Goal: Check status: Check status

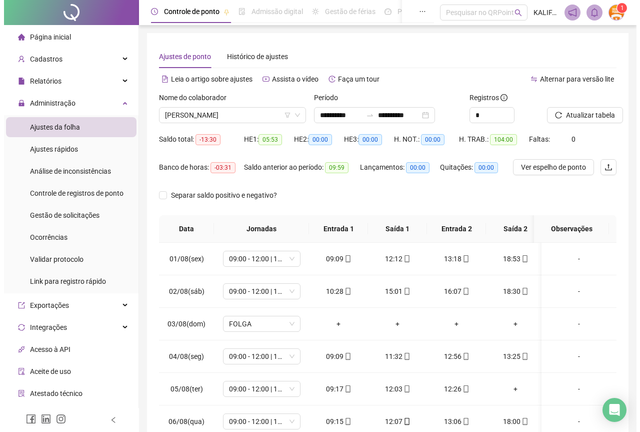
scroll to position [444, 0]
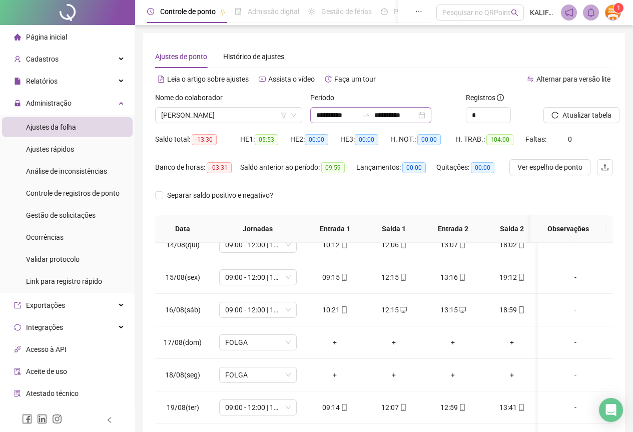
click at [431, 119] on div "**********" at bounding box center [370, 115] width 121 height 16
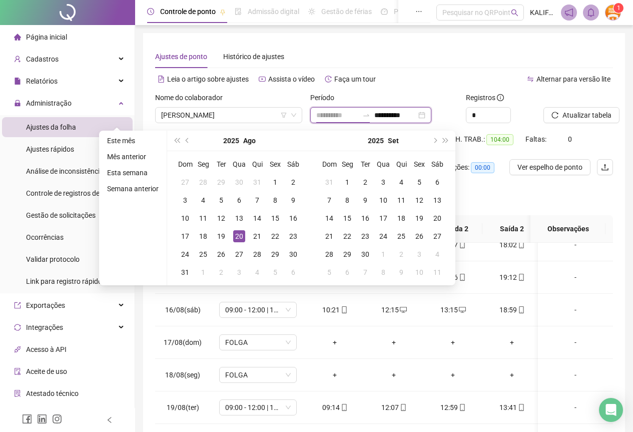
type input "**********"
click at [237, 233] on div "20" at bounding box center [239, 236] width 12 height 12
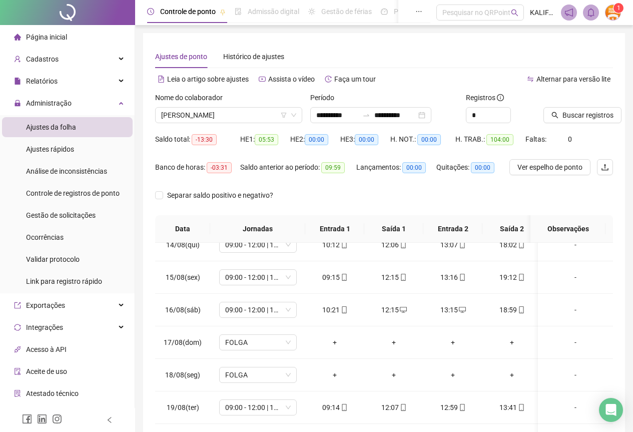
click at [590, 125] on div "Buscar registros" at bounding box center [578, 111] width 78 height 39
click at [583, 117] on span "Buscar registros" at bounding box center [587, 115] width 51 height 11
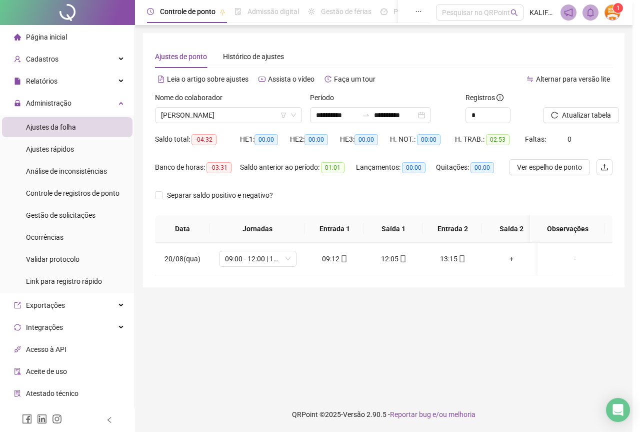
scroll to position [0, 0]
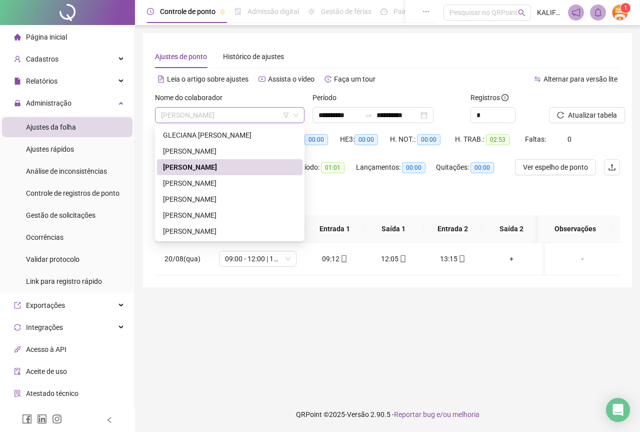
click at [191, 116] on span "[PERSON_NAME]" at bounding box center [230, 115] width 138 height 15
click at [198, 199] on div "[PERSON_NAME]" at bounding box center [230, 199] width 134 height 11
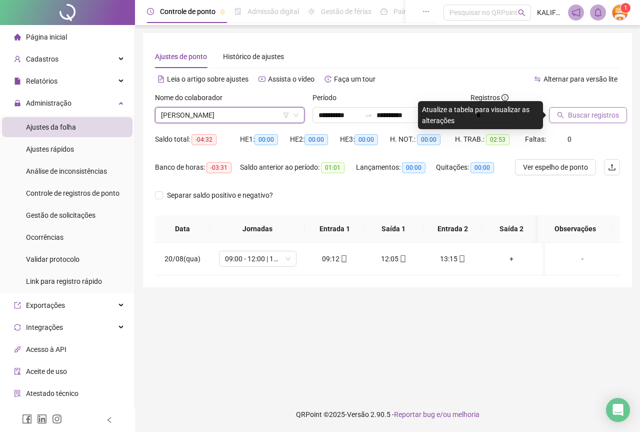
click at [580, 113] on span "Buscar registros" at bounding box center [593, 115] width 51 height 11
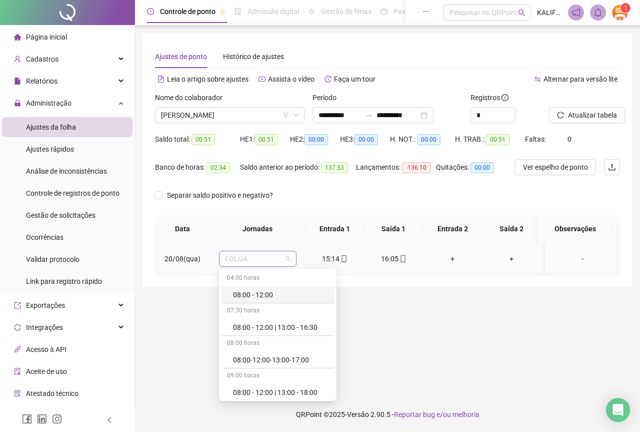
click at [249, 258] on span "FOLGA" at bounding box center [258, 258] width 66 height 15
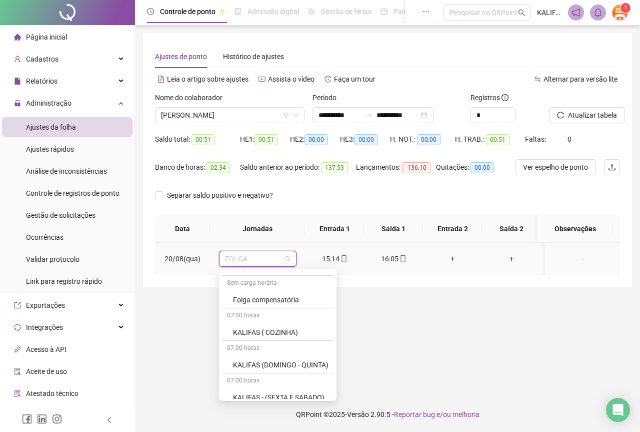
scroll to position [534, 0]
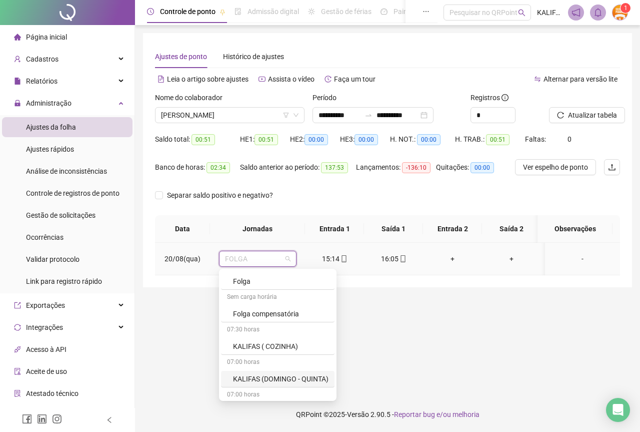
click at [274, 383] on div "KALIFAS (DOMINGO - QUINTA)" at bounding box center [281, 378] width 96 height 11
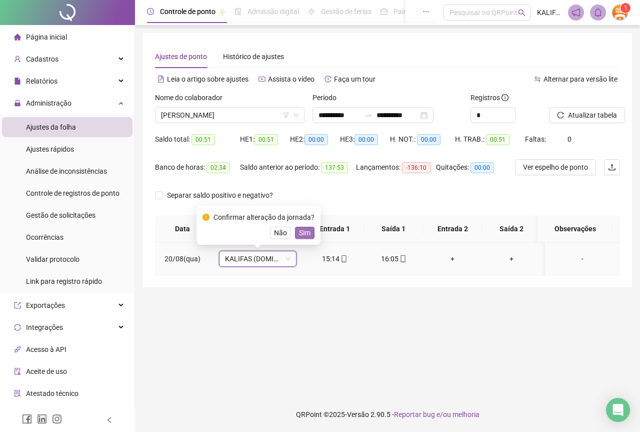
click at [301, 235] on span "Sim" at bounding box center [305, 232] width 12 height 11
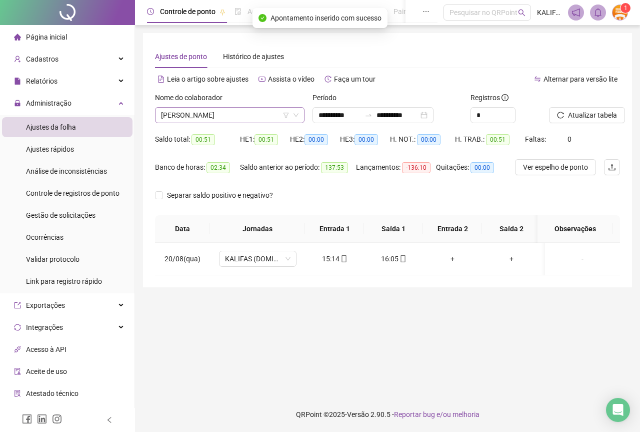
click at [234, 110] on span "[PERSON_NAME]" at bounding box center [230, 115] width 138 height 15
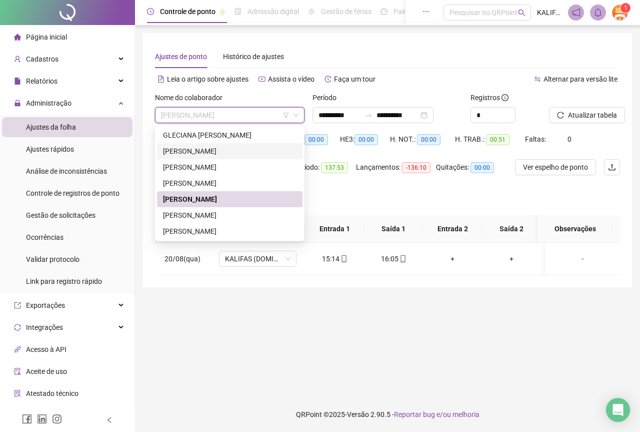
click at [223, 147] on div "[PERSON_NAME]" at bounding box center [230, 151] width 134 height 11
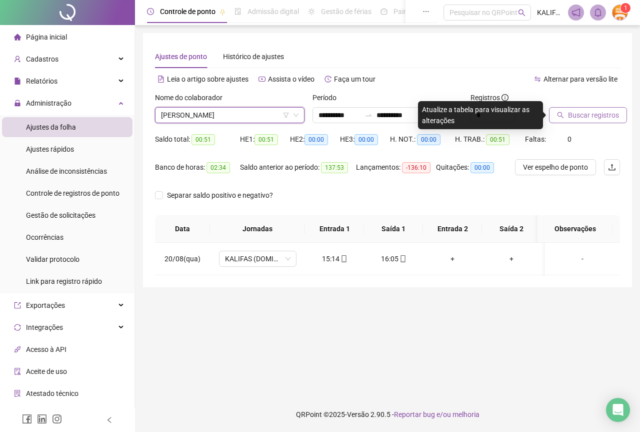
click at [596, 117] on span "Buscar registros" at bounding box center [593, 115] width 51 height 11
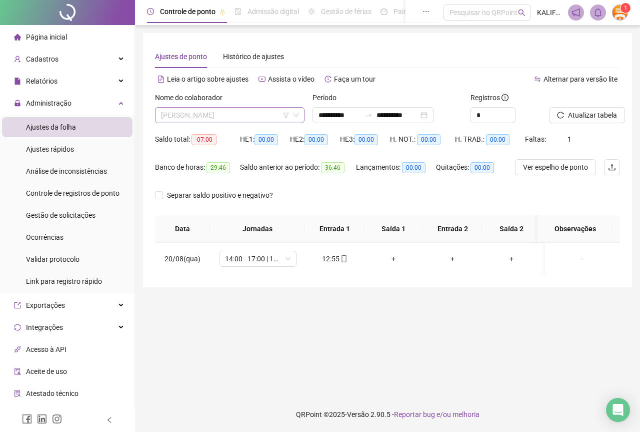
click at [238, 112] on span "[PERSON_NAME]" at bounding box center [230, 115] width 138 height 15
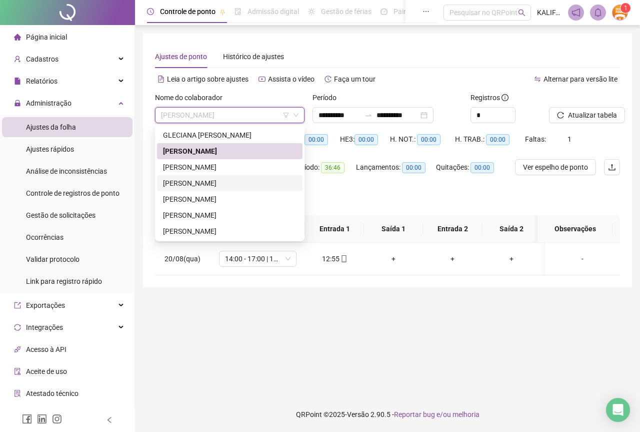
click at [215, 186] on div "[PERSON_NAME]" at bounding box center [230, 183] width 134 height 11
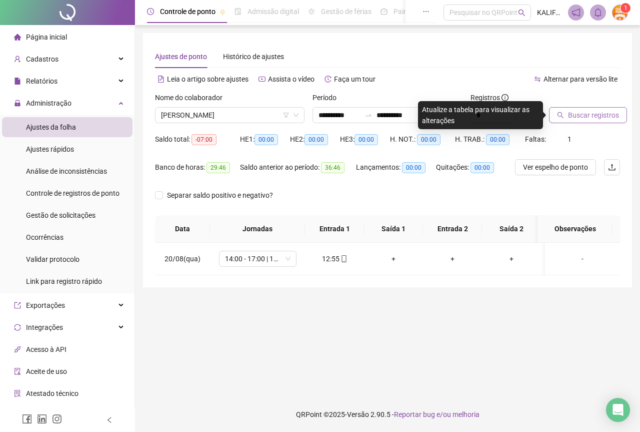
click at [599, 113] on span "Buscar registros" at bounding box center [593, 115] width 51 height 11
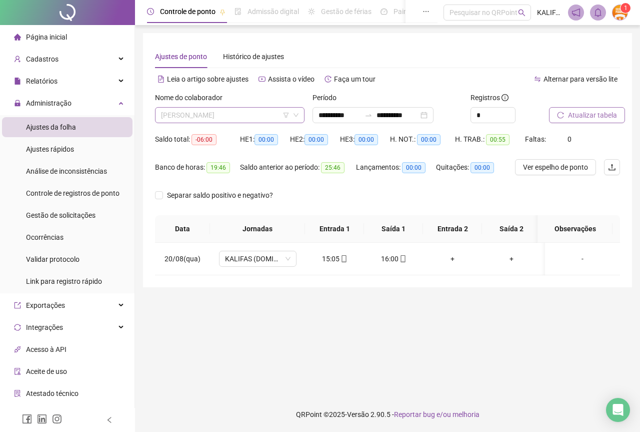
click at [247, 117] on span "[PERSON_NAME]" at bounding box center [230, 115] width 138 height 15
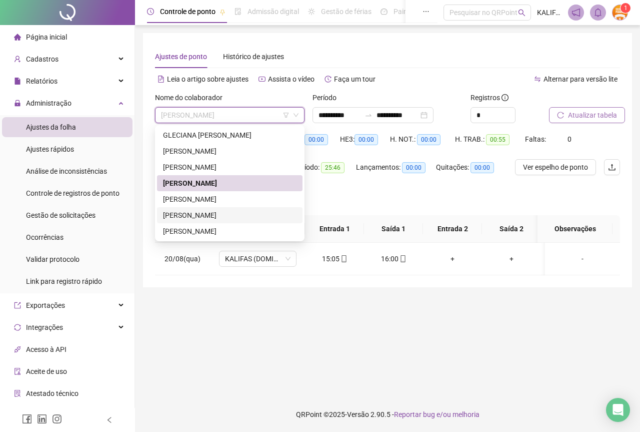
click at [226, 215] on div "[PERSON_NAME]" at bounding box center [230, 215] width 134 height 11
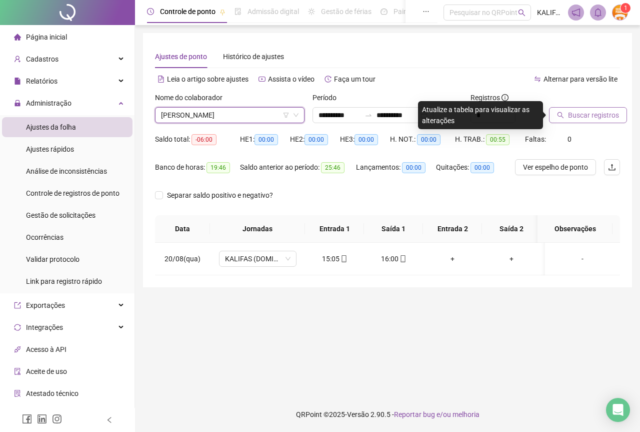
click at [574, 120] on span "Buscar registros" at bounding box center [593, 115] width 51 height 11
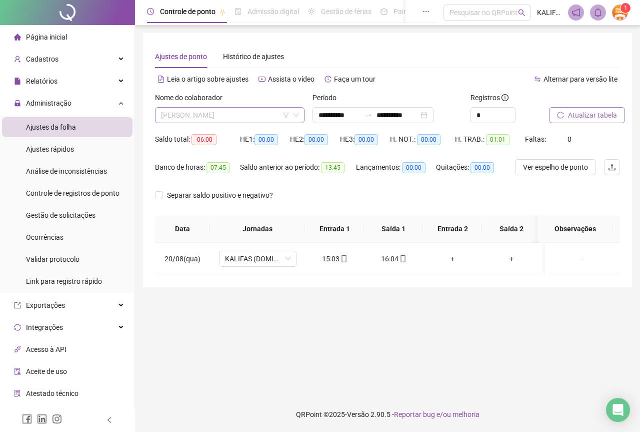
click at [270, 111] on span "[PERSON_NAME]" at bounding box center [230, 115] width 138 height 15
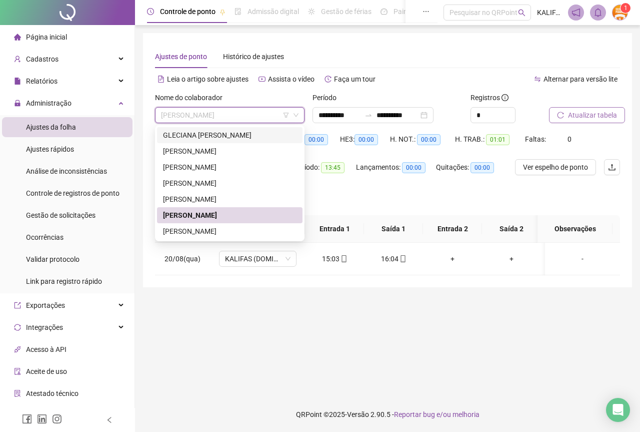
click at [260, 128] on div "GLECIANA [PERSON_NAME]" at bounding box center [230, 135] width 146 height 16
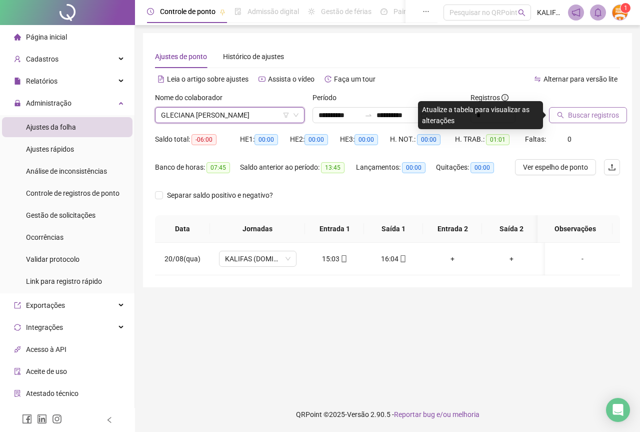
click at [558, 117] on icon "search" at bounding box center [560, 115] width 7 height 7
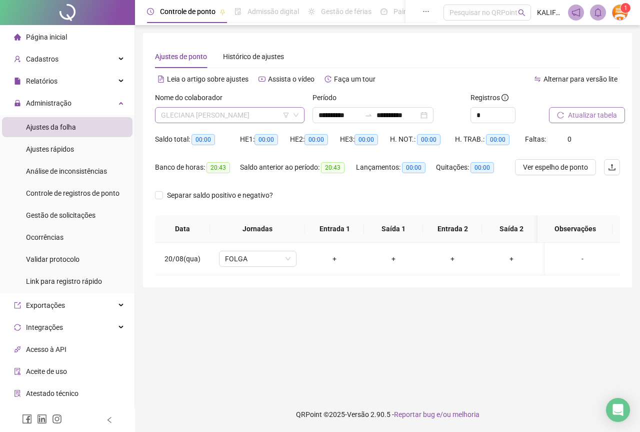
click at [258, 121] on span "GLECIANA [PERSON_NAME]" at bounding box center [230, 115] width 138 height 15
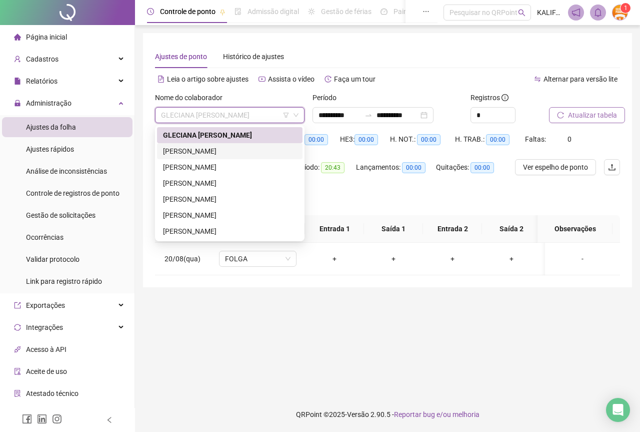
click at [238, 149] on div "[PERSON_NAME]" at bounding box center [230, 151] width 134 height 11
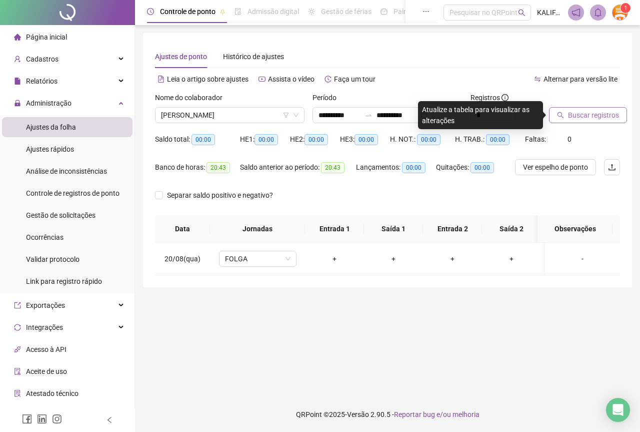
drag, startPoint x: 578, startPoint y: 105, endPoint x: 579, endPoint y: 114, distance: 9.1
click at [579, 105] on div at bounding box center [572, 99] width 46 height 15
click at [579, 114] on span "Buscar registros" at bounding box center [593, 115] width 51 height 11
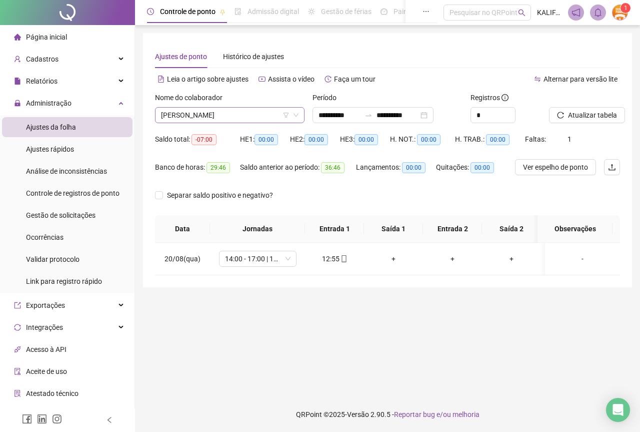
click at [211, 117] on span "[PERSON_NAME]" at bounding box center [230, 115] width 138 height 15
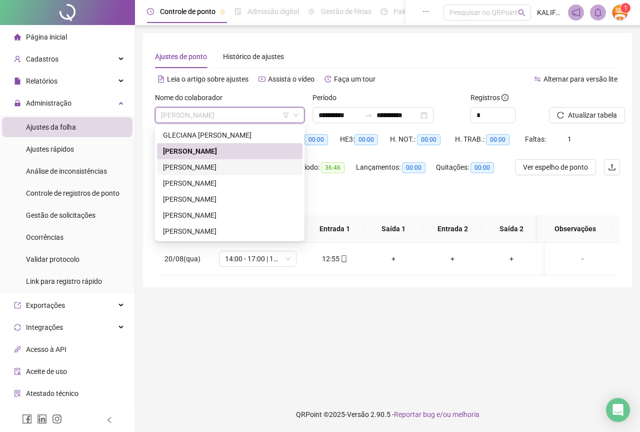
click at [219, 167] on div "[PERSON_NAME]" at bounding box center [230, 167] width 134 height 11
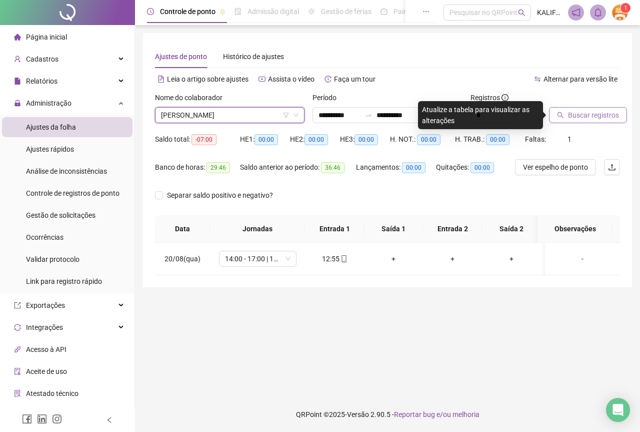
click at [581, 117] on span "Buscar registros" at bounding box center [593, 115] width 51 height 11
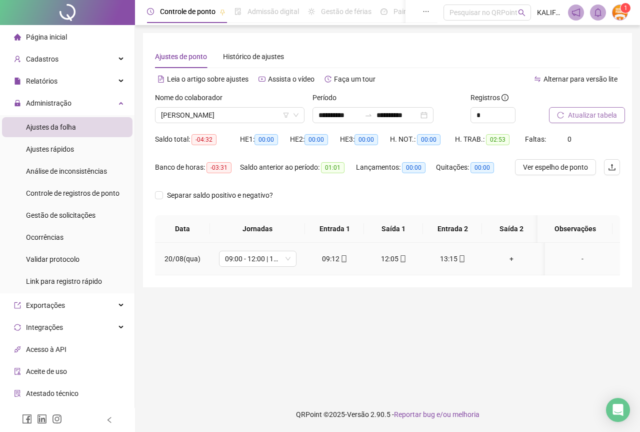
click at [463, 261] on icon "mobile" at bounding box center [462, 258] width 7 height 7
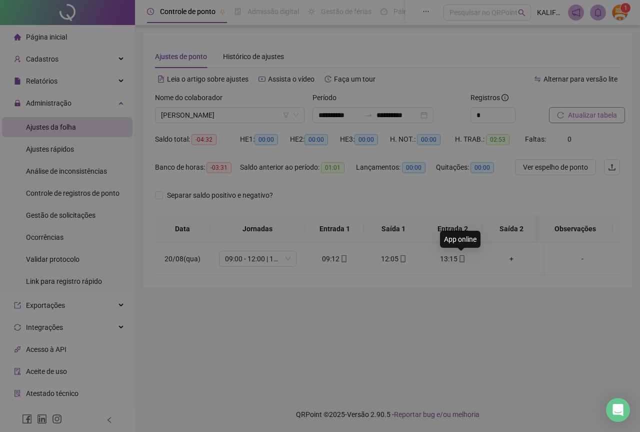
type input "**********"
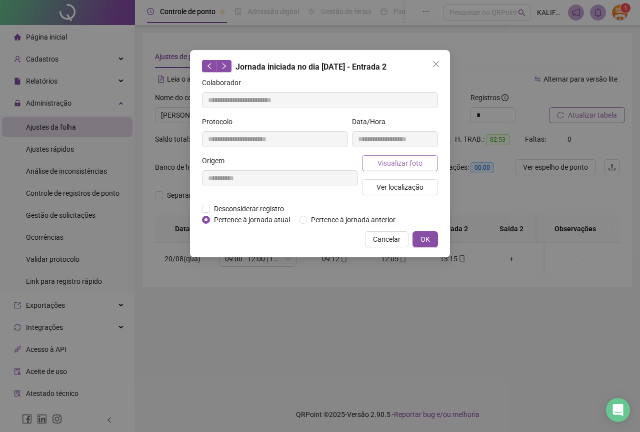
click at [417, 159] on span "Visualizar foto" at bounding box center [400, 163] width 45 height 11
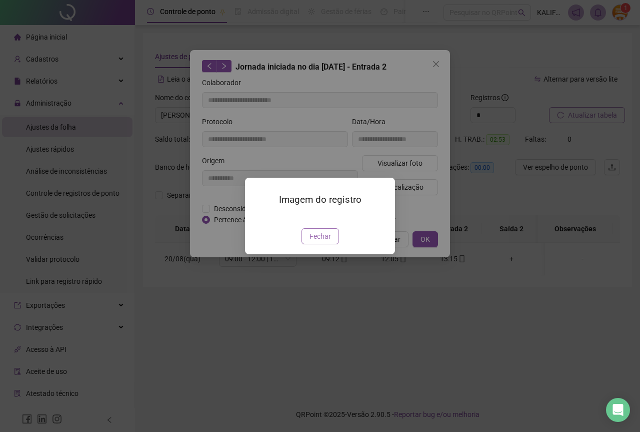
click at [314, 242] on span "Fechar" at bounding box center [321, 236] width 22 height 11
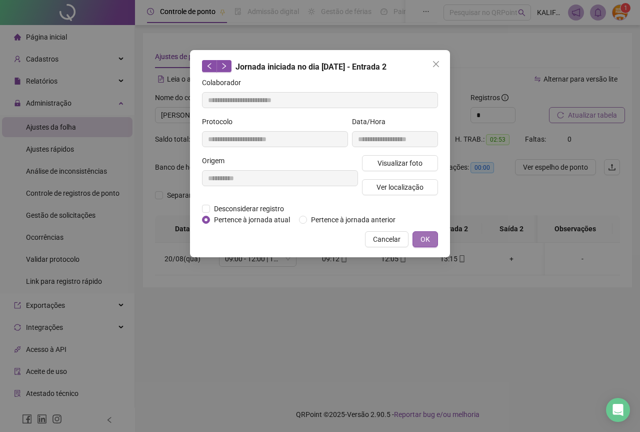
click at [428, 239] on span "OK" at bounding box center [426, 239] width 10 height 11
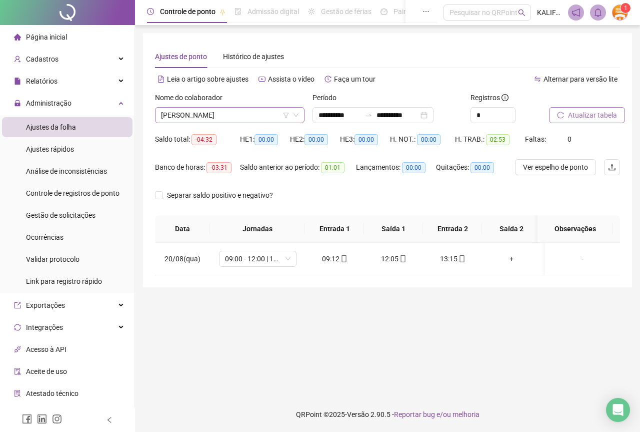
click at [252, 123] on div "[PERSON_NAME]" at bounding box center [230, 115] width 150 height 16
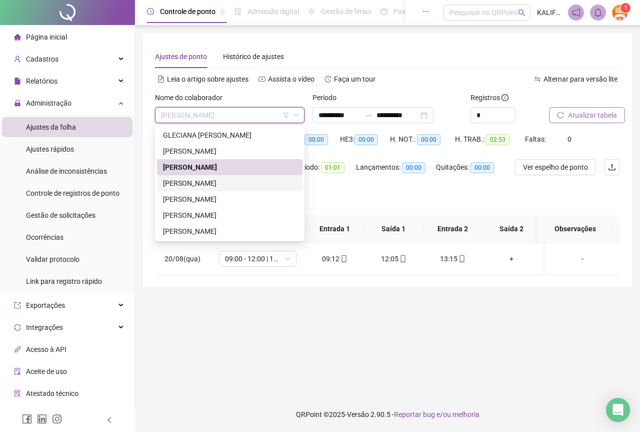
click at [206, 187] on div "[PERSON_NAME]" at bounding box center [230, 183] width 134 height 11
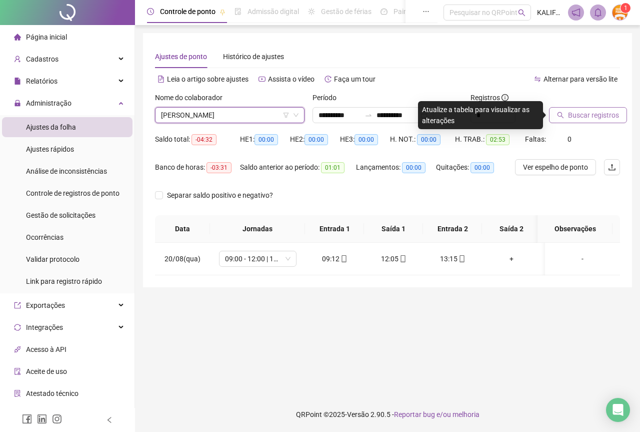
click at [563, 113] on icon "search" at bounding box center [560, 115] width 7 height 7
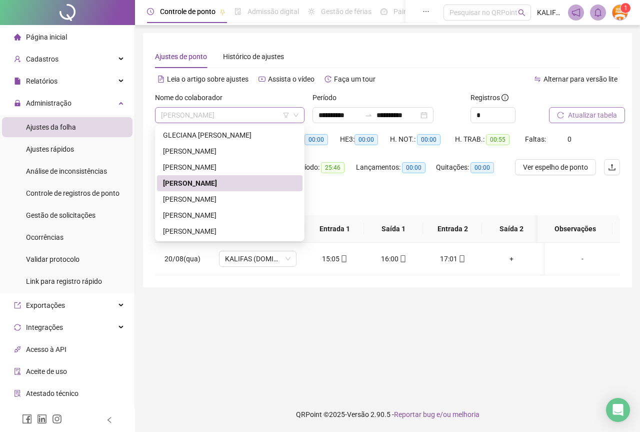
click at [234, 112] on span "[PERSON_NAME]" at bounding box center [230, 115] width 138 height 15
click at [336, 254] on div "15:05" at bounding box center [334, 258] width 43 height 11
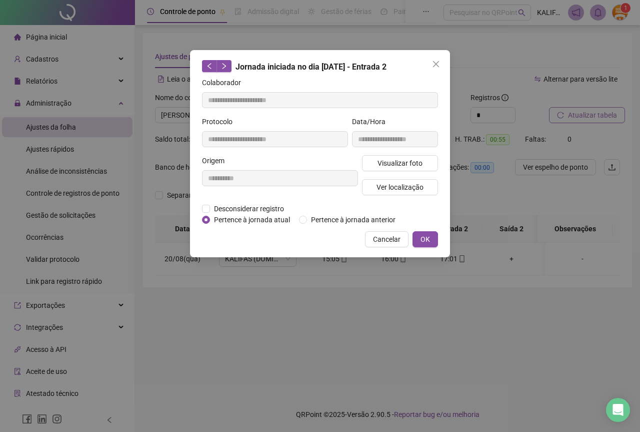
type input "**********"
click at [424, 157] on button "Visualizar foto" at bounding box center [400, 163] width 76 height 16
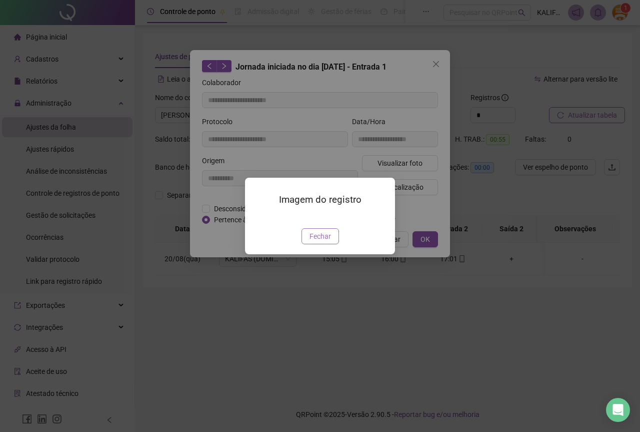
click at [324, 242] on span "Fechar" at bounding box center [321, 236] width 22 height 11
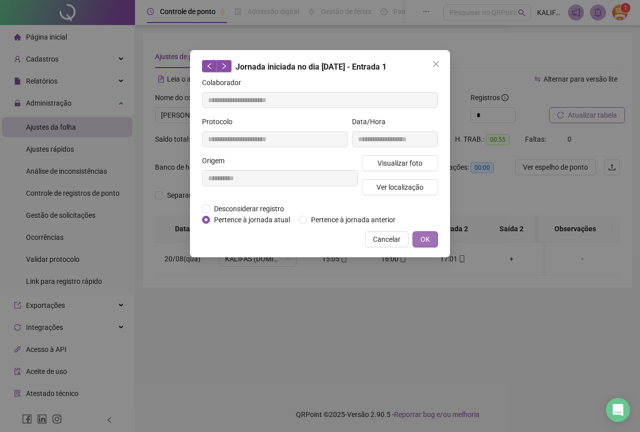
click at [433, 244] on button "OK" at bounding box center [426, 239] width 26 height 16
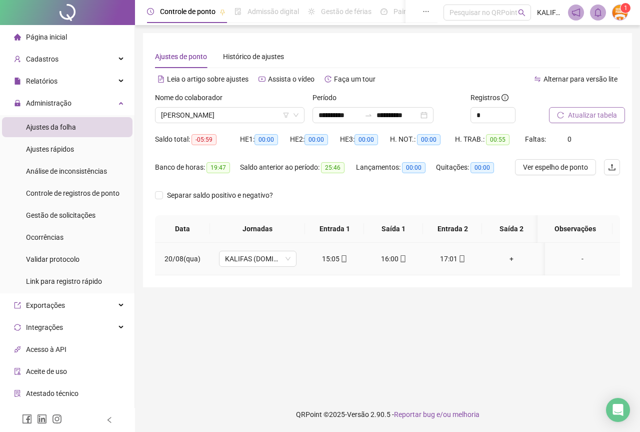
click at [402, 261] on icon "mobile" at bounding box center [403, 258] width 7 height 7
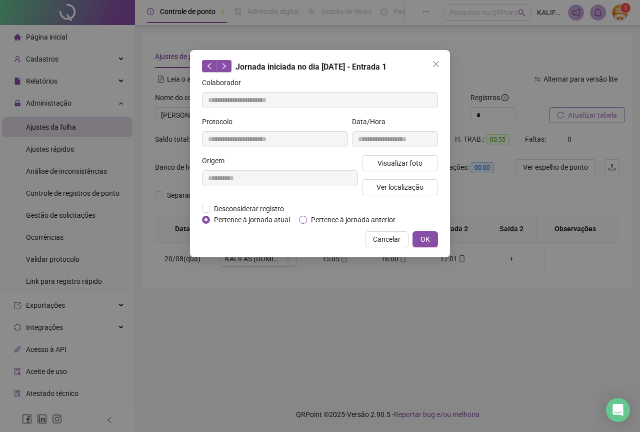
type input "**********"
click at [405, 154] on div "**********" at bounding box center [395, 135] width 90 height 39
drag, startPoint x: 405, startPoint y: 154, endPoint x: 405, endPoint y: 159, distance: 5.5
click at [405, 154] on div "**********" at bounding box center [395, 135] width 90 height 39
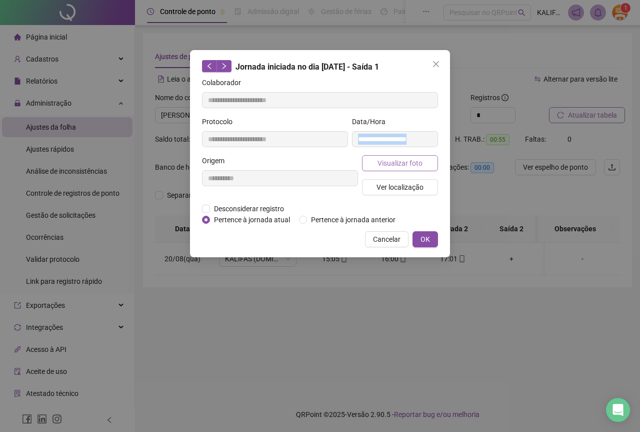
click at [405, 161] on span "Visualizar foto" at bounding box center [400, 163] width 45 height 11
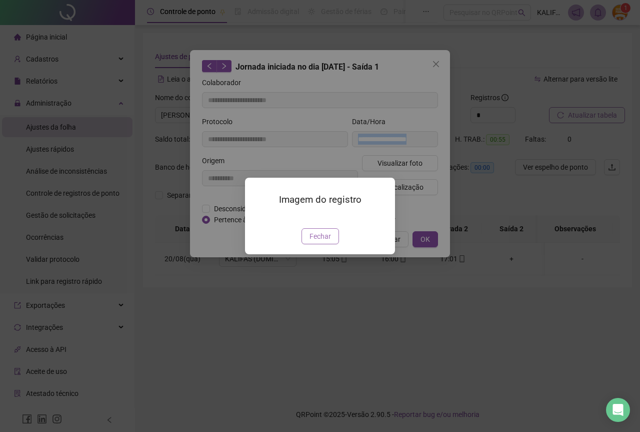
click at [326, 242] on span "Fechar" at bounding box center [321, 236] width 22 height 11
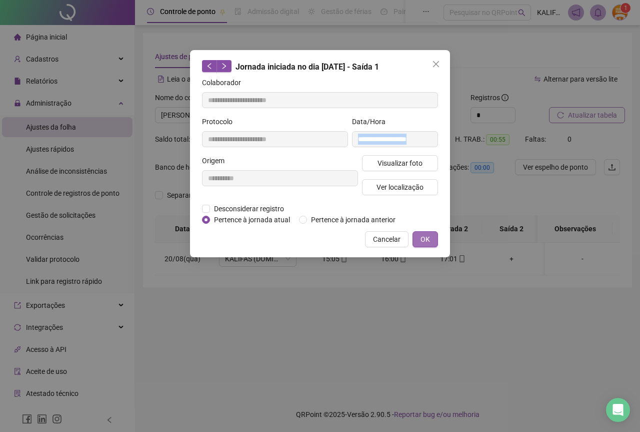
click at [437, 238] on button "OK" at bounding box center [426, 239] width 26 height 16
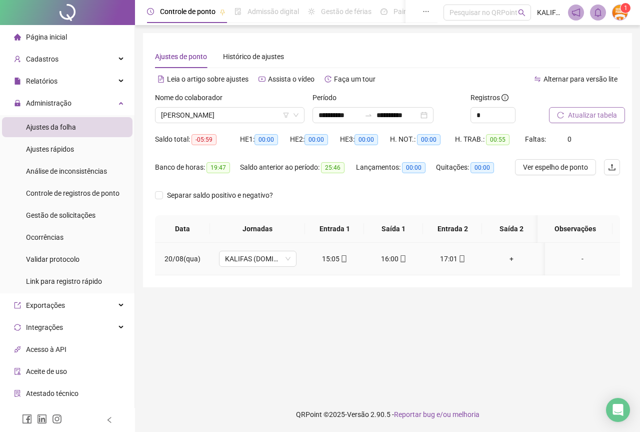
click at [456, 258] on div "17:01" at bounding box center [452, 258] width 43 height 11
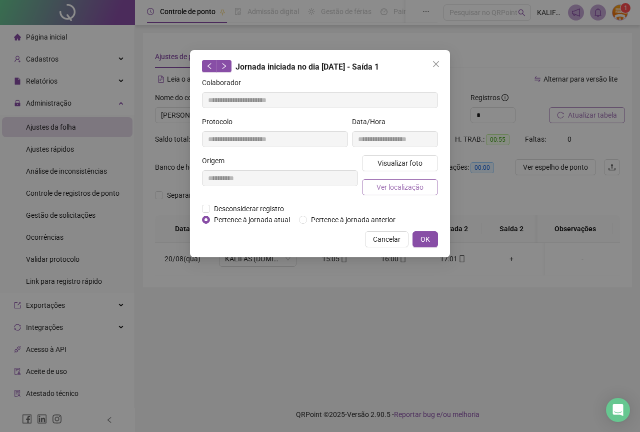
type input "**********"
click at [376, 169] on button "Visualizar foto" at bounding box center [400, 163] width 76 height 16
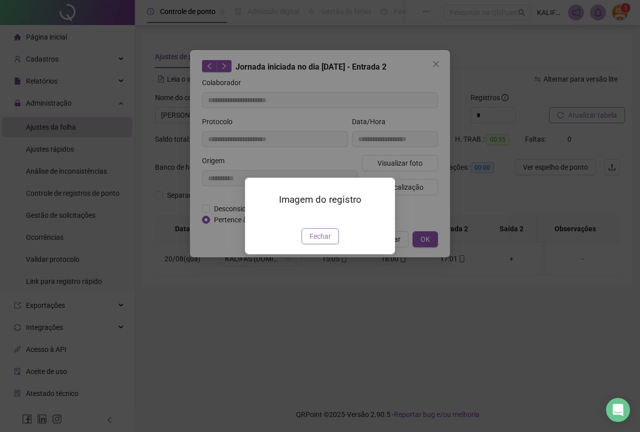
click at [311, 244] on button "Fechar" at bounding box center [321, 236] width 38 height 16
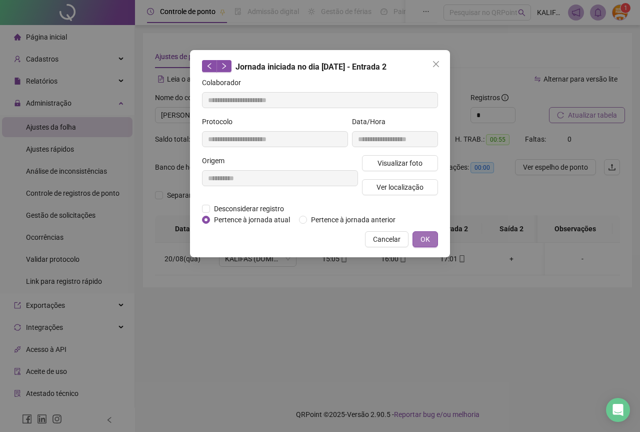
click at [423, 245] on button "OK" at bounding box center [426, 239] width 26 height 16
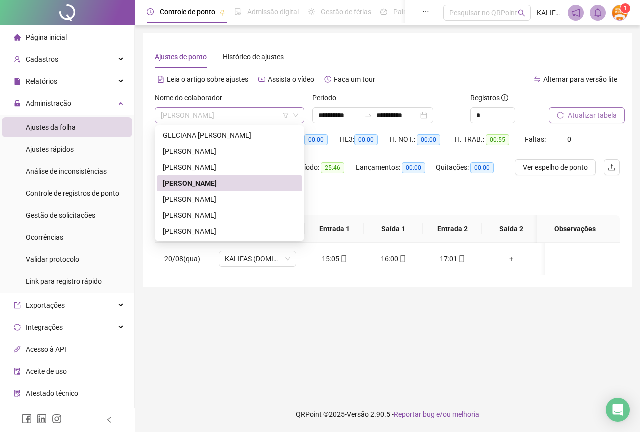
click at [238, 119] on span "[PERSON_NAME]" at bounding box center [230, 115] width 138 height 15
click at [225, 201] on div "[PERSON_NAME]" at bounding box center [230, 199] width 134 height 11
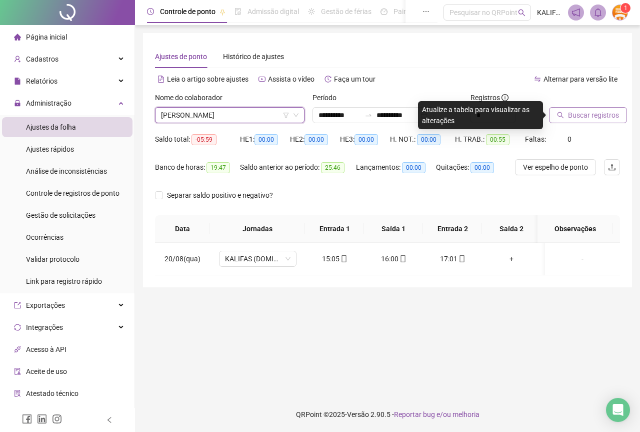
click at [595, 115] on span "Buscar registros" at bounding box center [593, 115] width 51 height 11
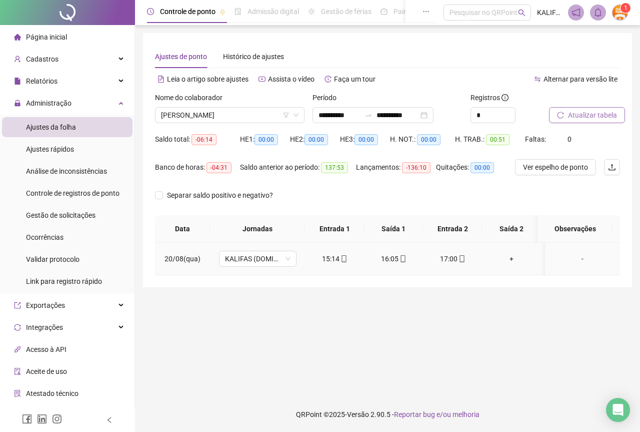
click at [345, 258] on icon "mobile" at bounding box center [344, 258] width 7 height 7
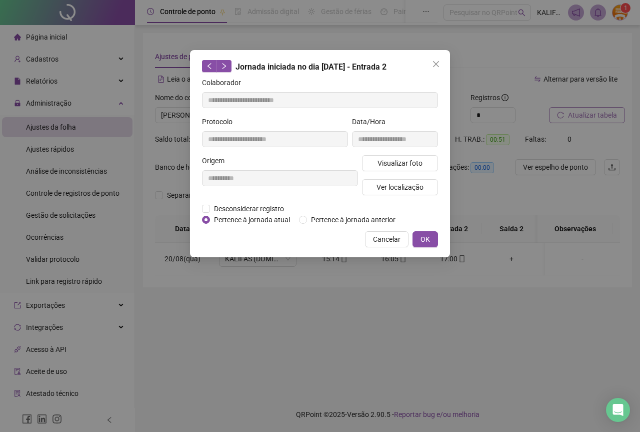
type input "**********"
click at [389, 163] on span "Visualizar foto" at bounding box center [400, 163] width 45 height 11
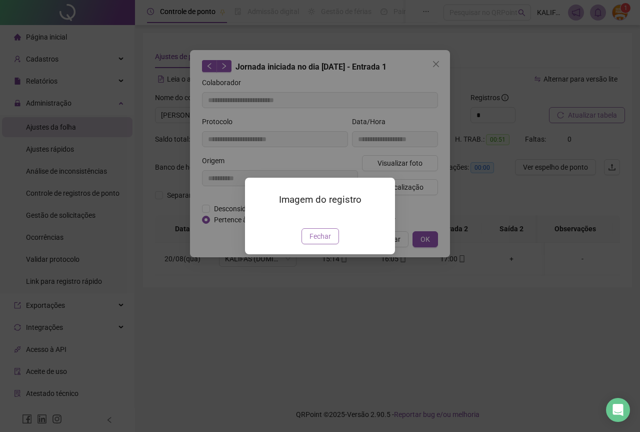
click at [322, 244] on button "Fechar" at bounding box center [321, 236] width 38 height 16
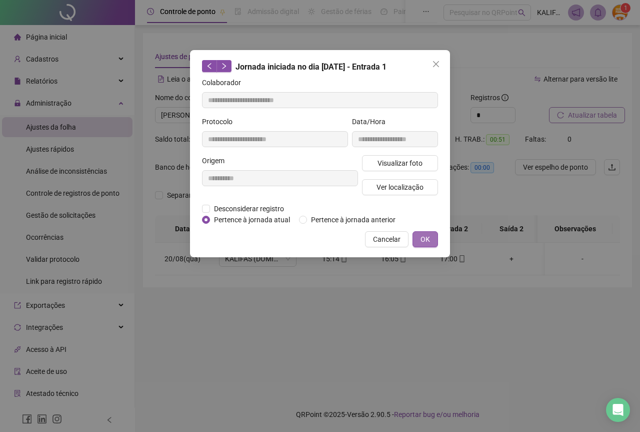
click at [429, 245] on button "OK" at bounding box center [426, 239] width 26 height 16
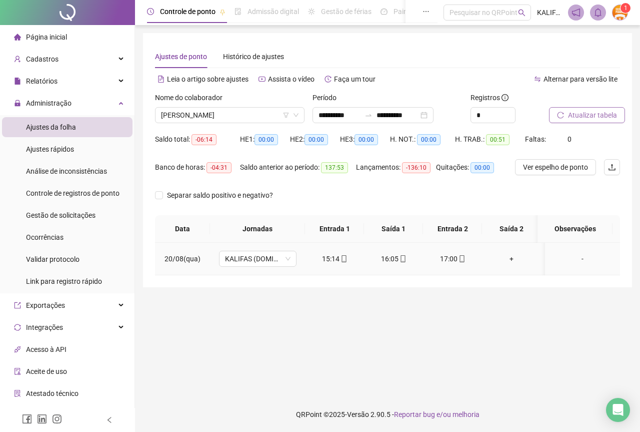
click at [394, 261] on div "16:05" at bounding box center [393, 258] width 43 height 11
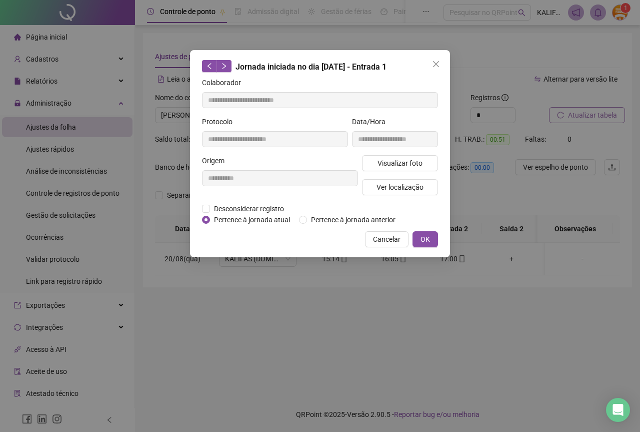
type input "**********"
click at [371, 163] on button "Visualizar foto" at bounding box center [400, 163] width 76 height 16
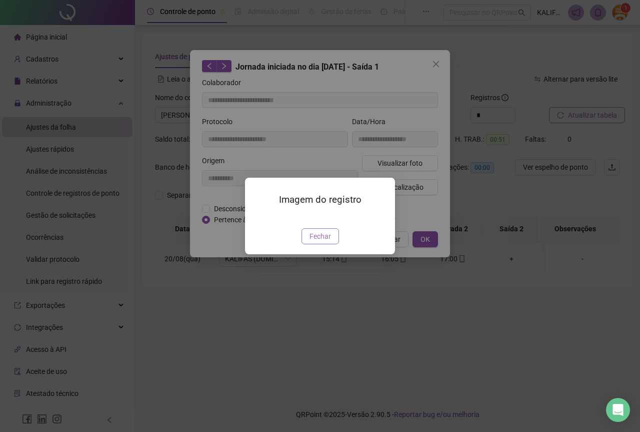
click at [314, 242] on span "Fechar" at bounding box center [321, 236] width 22 height 11
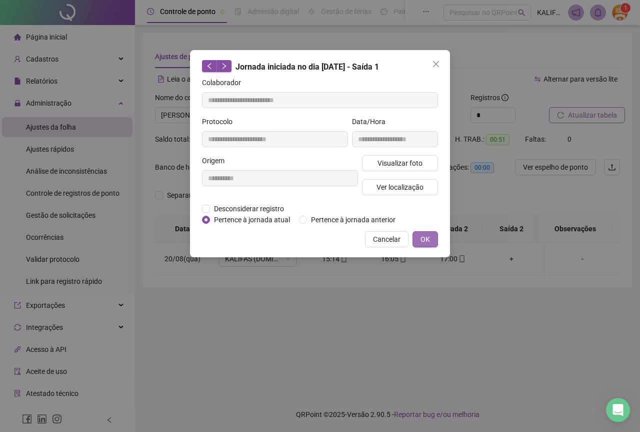
click at [425, 235] on span "OK" at bounding box center [426, 239] width 10 height 11
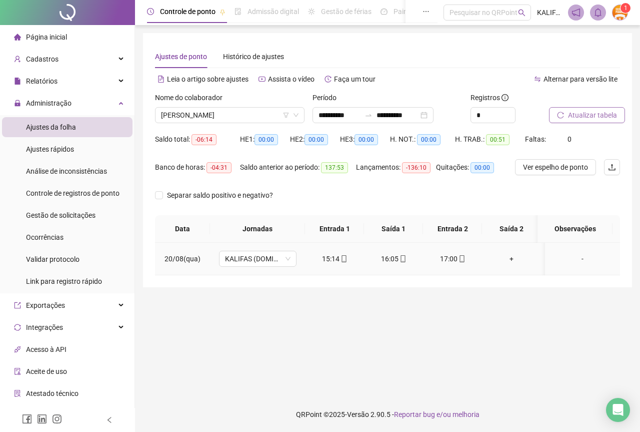
click at [460, 264] on td "17:00" at bounding box center [452, 259] width 59 height 33
click at [460, 260] on icon "mobile" at bounding box center [462, 258] width 5 height 7
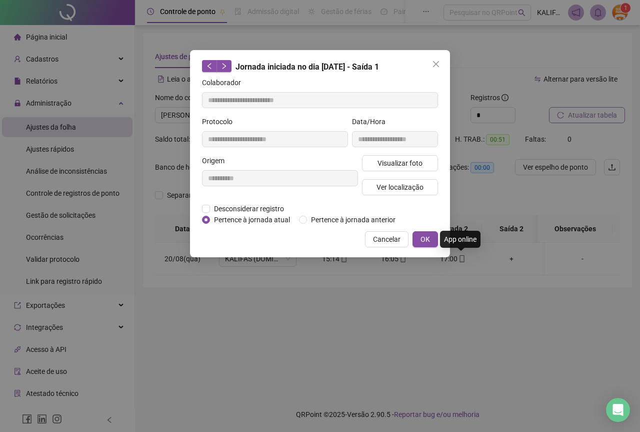
type input "**********"
click at [372, 164] on button "Visualizar foto" at bounding box center [400, 163] width 76 height 16
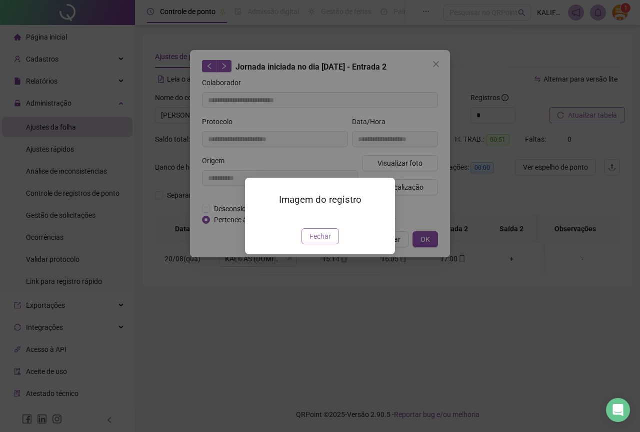
click at [319, 242] on span "Fechar" at bounding box center [321, 236] width 22 height 11
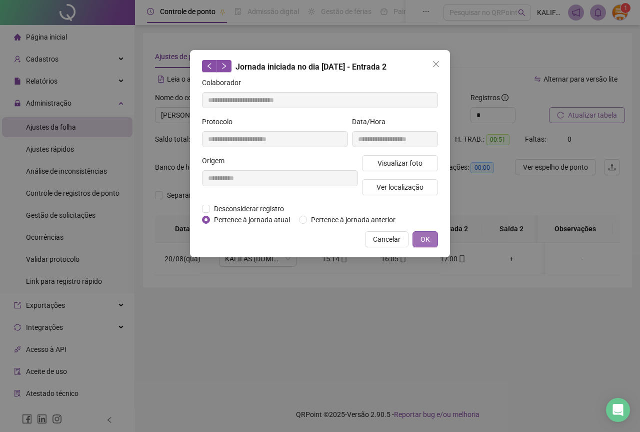
click at [426, 241] on span "OK" at bounding box center [426, 239] width 10 height 11
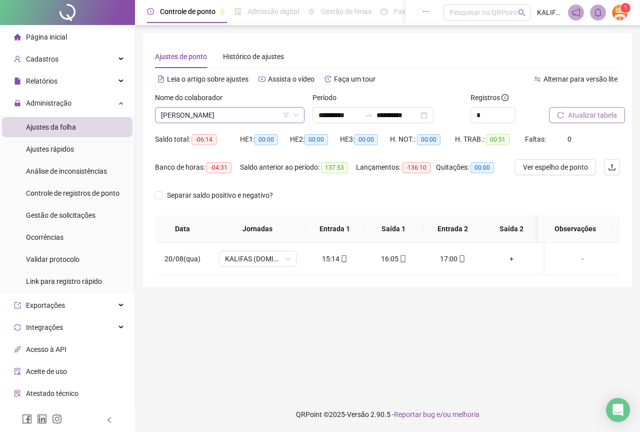
click at [246, 117] on span "[PERSON_NAME]" at bounding box center [230, 115] width 138 height 15
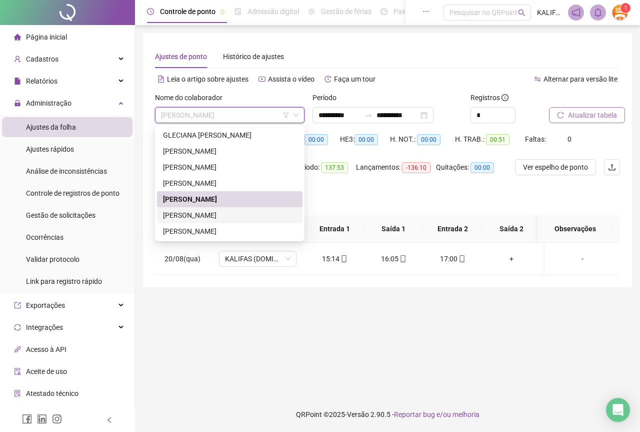
click at [239, 219] on div "[PERSON_NAME]" at bounding box center [230, 215] width 134 height 11
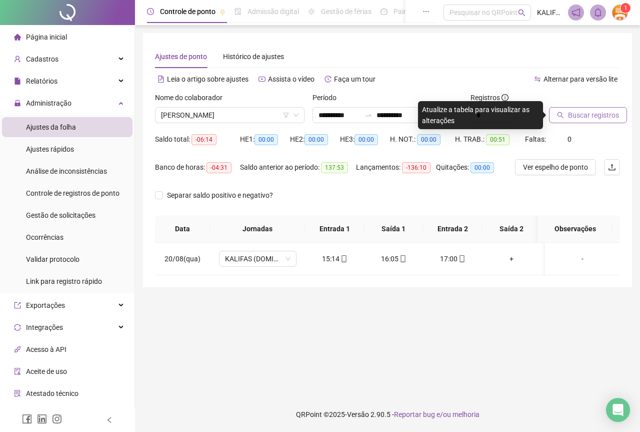
click at [602, 115] on span "Buscar registros" at bounding box center [593, 115] width 51 height 11
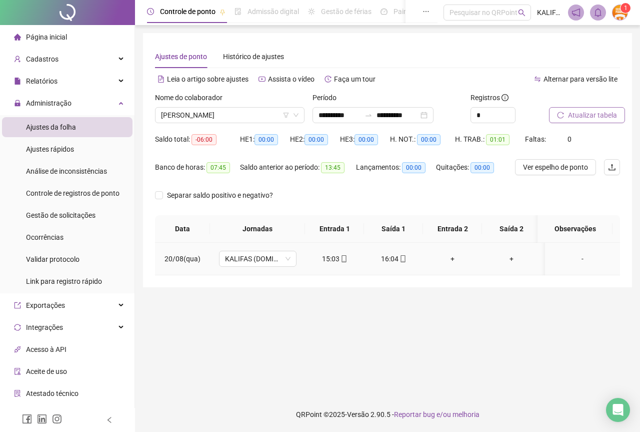
click at [338, 253] on td "15:03" at bounding box center [334, 259] width 59 height 33
click at [344, 260] on icon "mobile" at bounding box center [344, 258] width 7 height 7
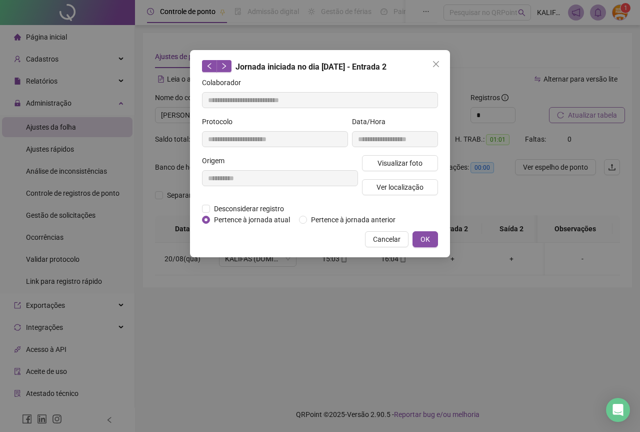
type input "**********"
click at [377, 161] on button "Visualizar foto" at bounding box center [400, 163] width 76 height 16
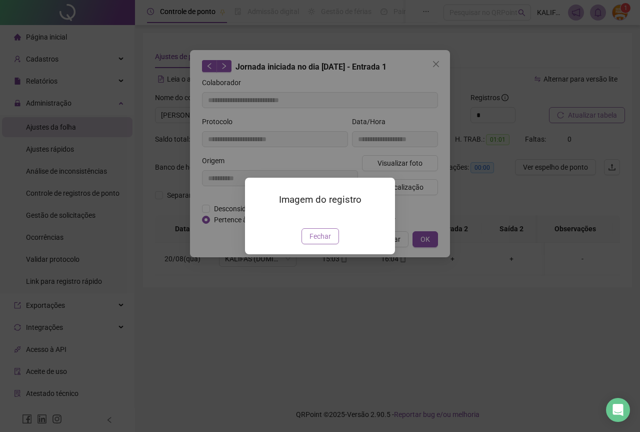
click at [314, 242] on span "Fechar" at bounding box center [321, 236] width 22 height 11
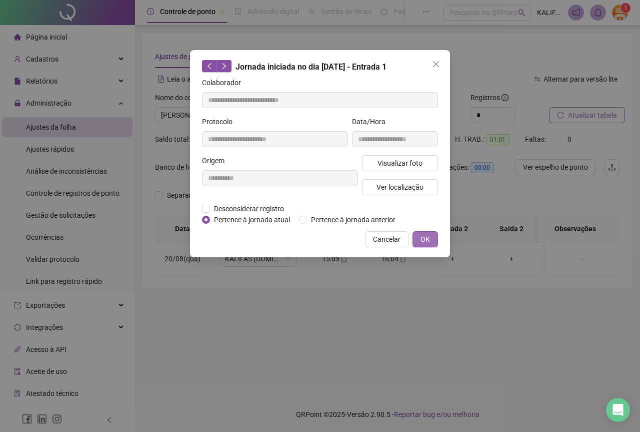
click at [424, 235] on span "OK" at bounding box center [426, 239] width 10 height 11
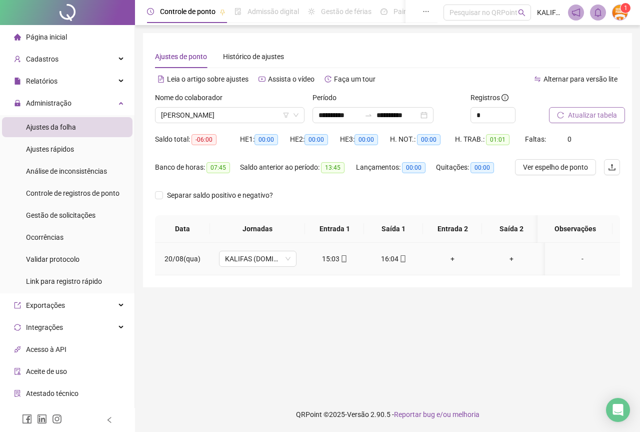
click at [402, 258] on icon "mobile" at bounding box center [403, 258] width 7 height 7
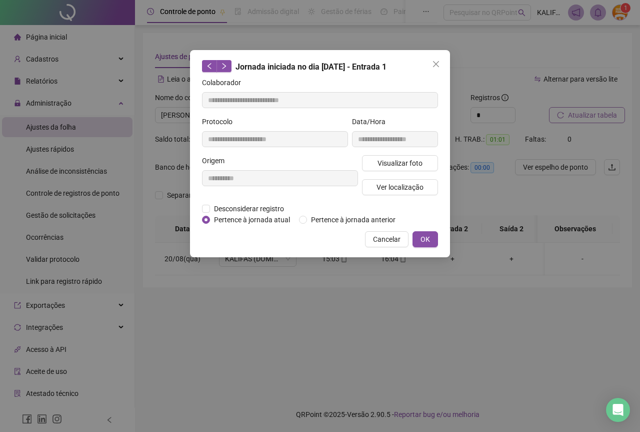
type input "**********"
click at [387, 168] on button "Visualizar foto" at bounding box center [400, 163] width 76 height 16
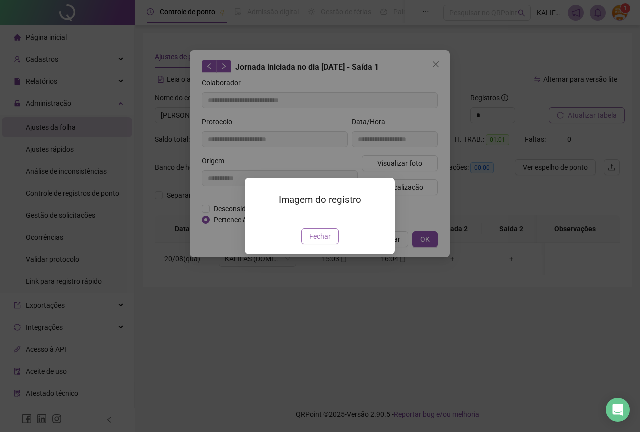
click at [328, 242] on span "Fechar" at bounding box center [321, 236] width 22 height 11
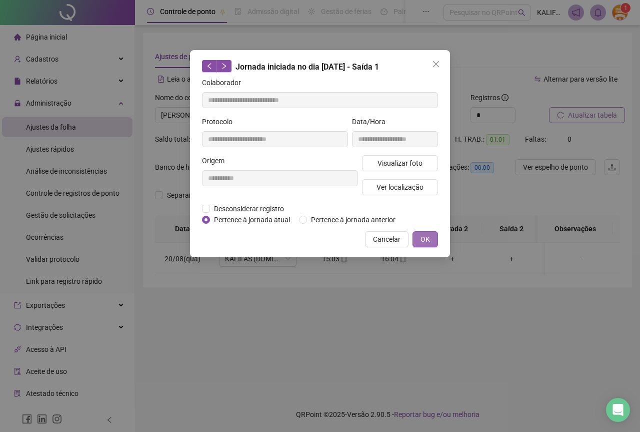
click at [425, 234] on span "OK" at bounding box center [426, 239] width 10 height 11
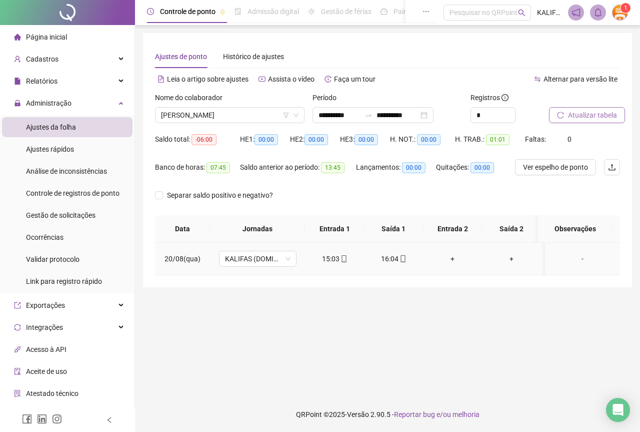
click at [454, 259] on div "+" at bounding box center [452, 258] width 43 height 11
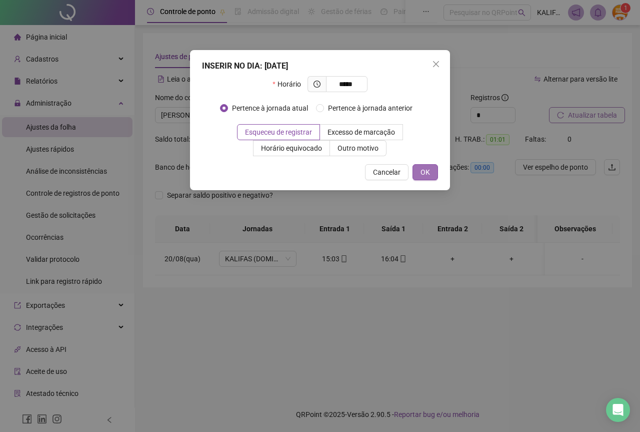
type input "*****"
click at [421, 173] on span "OK" at bounding box center [426, 172] width 10 height 11
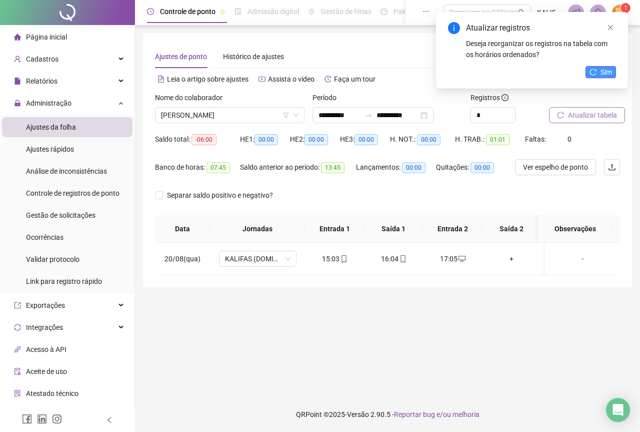
click at [598, 74] on button "Sim" at bounding box center [601, 72] width 31 height 12
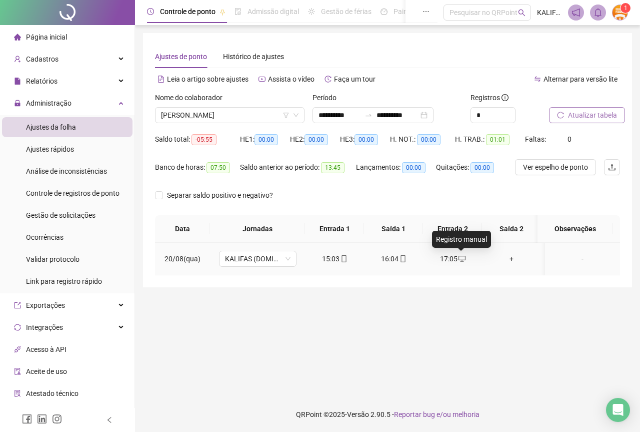
click at [459, 260] on icon "desktop" at bounding box center [462, 259] width 7 height 6
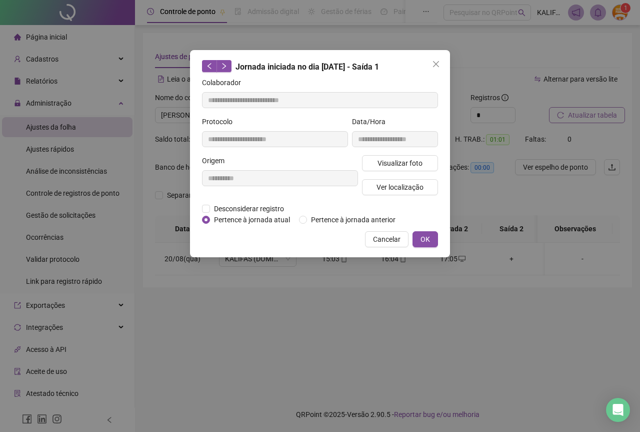
type input "**********"
click at [245, 213] on span "Desconsiderar registro" at bounding box center [249, 208] width 78 height 11
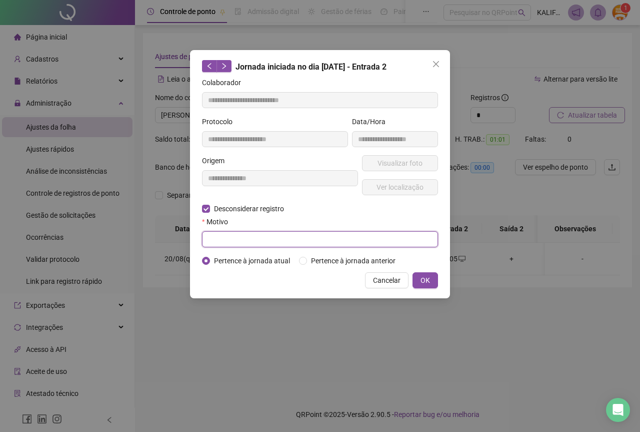
click at [250, 238] on input "text" at bounding box center [320, 239] width 236 height 16
type input "**********"
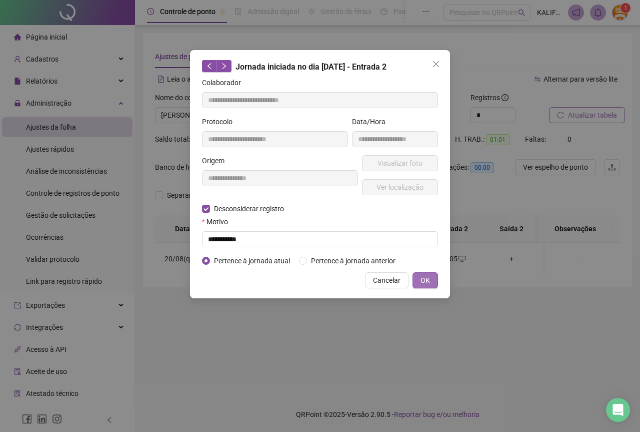
click at [424, 275] on span "OK" at bounding box center [426, 280] width 10 height 11
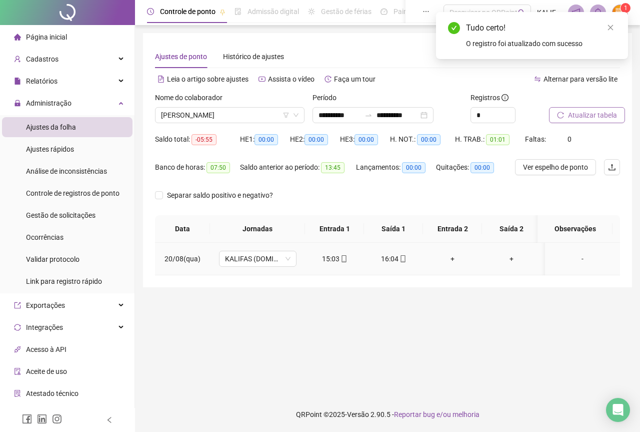
click at [453, 260] on div "+" at bounding box center [452, 258] width 43 height 11
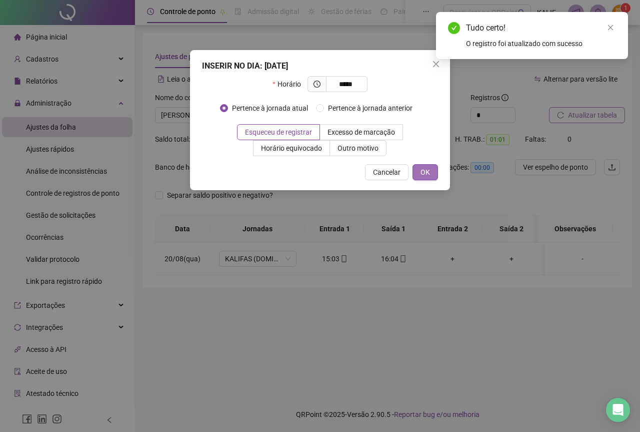
type input "*****"
click at [423, 172] on span "OK" at bounding box center [426, 172] width 10 height 11
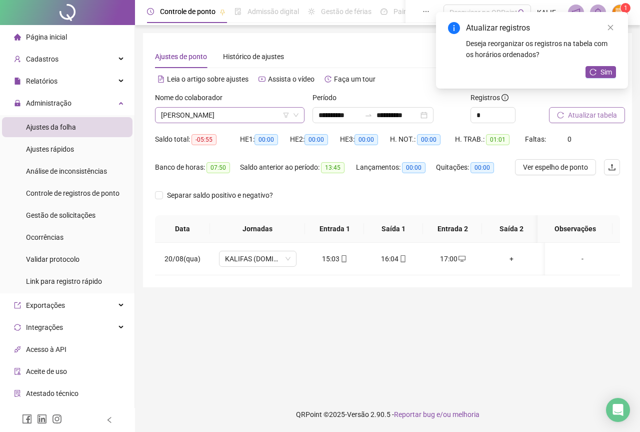
click at [213, 120] on span "[PERSON_NAME]" at bounding box center [230, 115] width 138 height 15
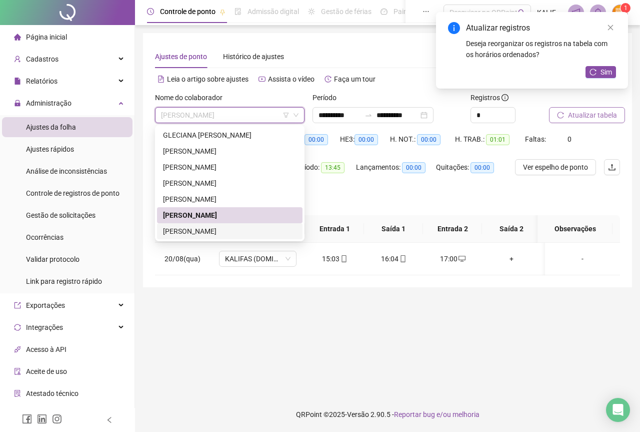
click at [215, 231] on div "[PERSON_NAME]" at bounding box center [230, 231] width 134 height 11
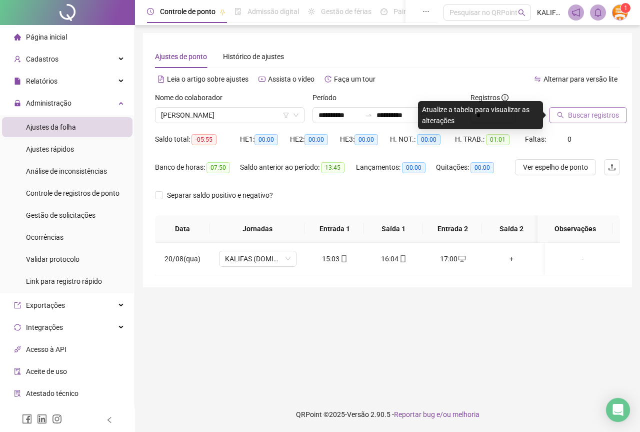
click at [574, 110] on span "Buscar registros" at bounding box center [593, 115] width 51 height 11
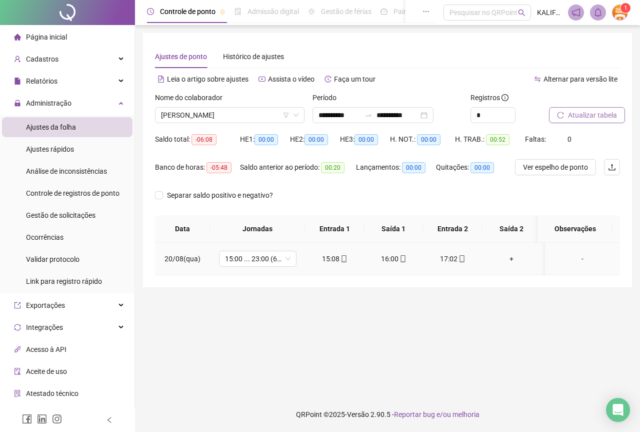
click at [337, 261] on div "15:08" at bounding box center [334, 258] width 43 height 11
type input "**********"
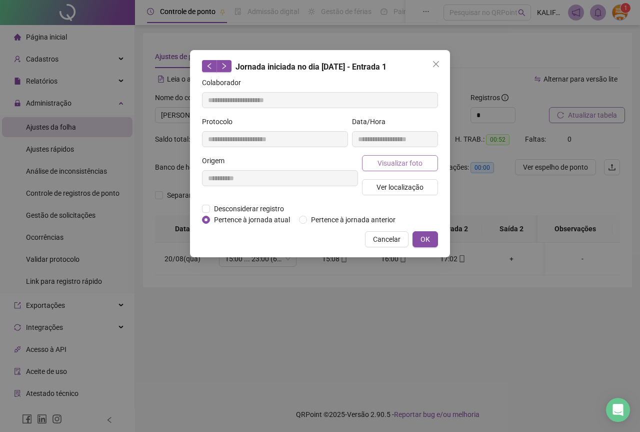
click at [377, 155] on button "Visualizar foto" at bounding box center [400, 163] width 76 height 16
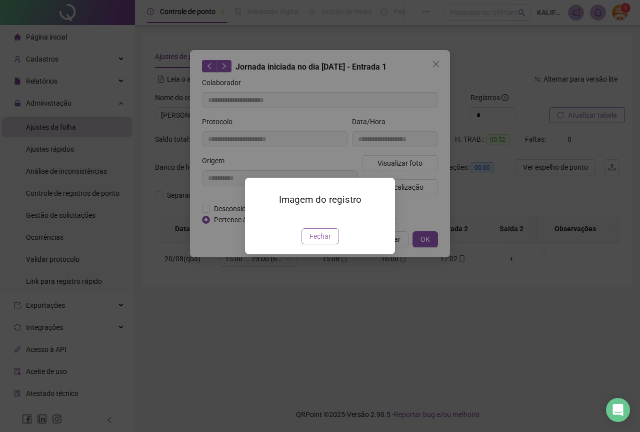
click at [317, 242] on span "Fechar" at bounding box center [321, 236] width 22 height 11
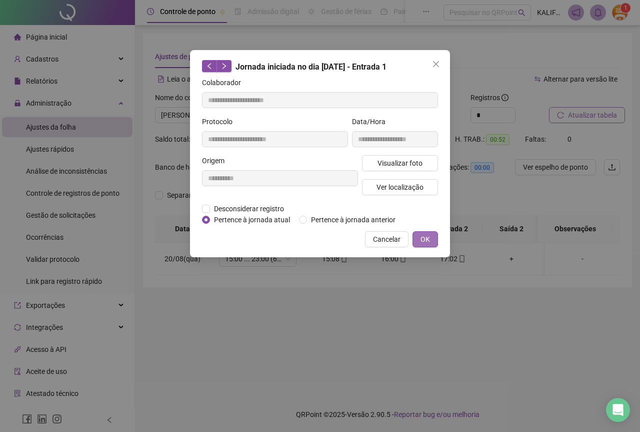
click at [429, 234] on span "OK" at bounding box center [426, 239] width 10 height 11
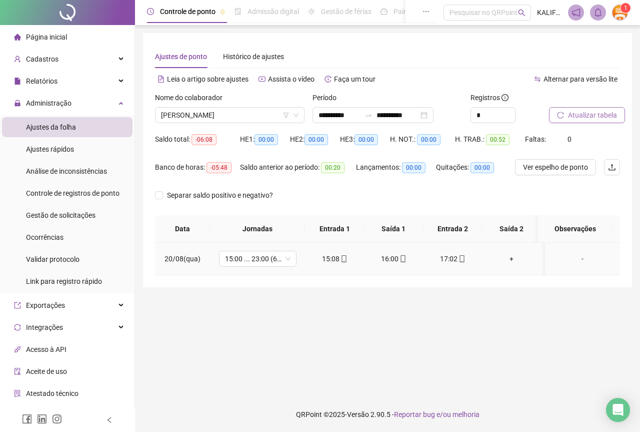
click at [403, 257] on icon "mobile" at bounding box center [403, 258] width 7 height 7
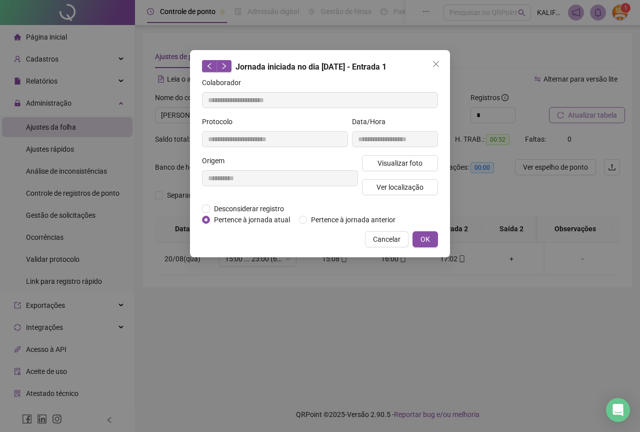
type input "**********"
click at [391, 162] on span "Visualizar foto" at bounding box center [400, 163] width 45 height 11
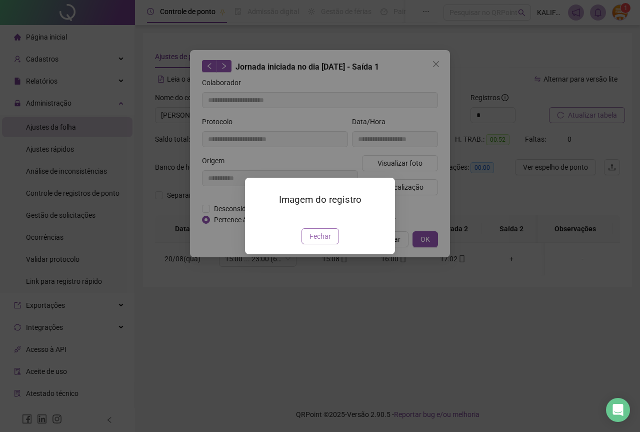
click at [321, 242] on span "Fechar" at bounding box center [321, 236] width 22 height 11
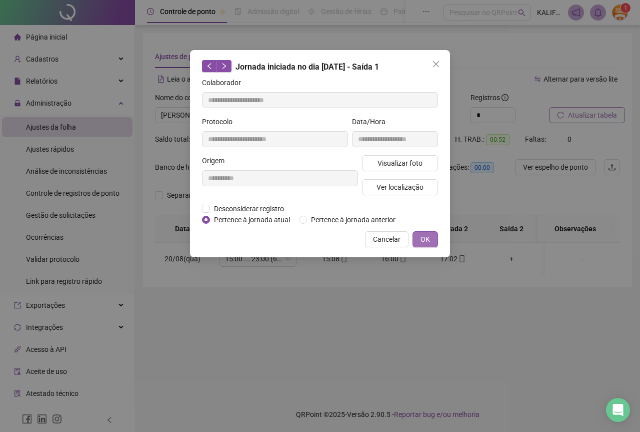
click at [429, 239] on span "OK" at bounding box center [426, 239] width 10 height 11
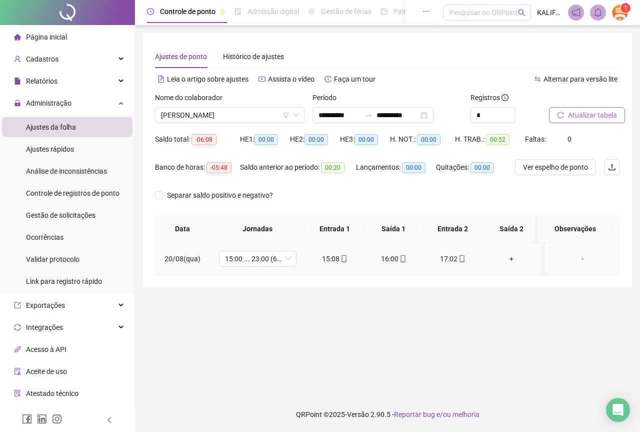
click at [463, 260] on icon "mobile" at bounding box center [462, 258] width 7 height 7
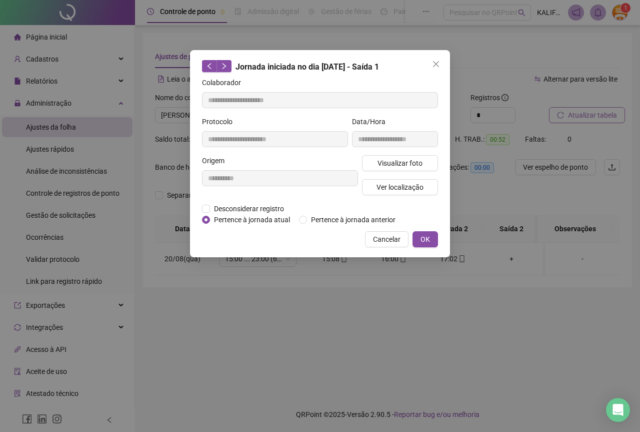
type input "**********"
click at [396, 156] on button "Visualizar foto" at bounding box center [400, 163] width 76 height 16
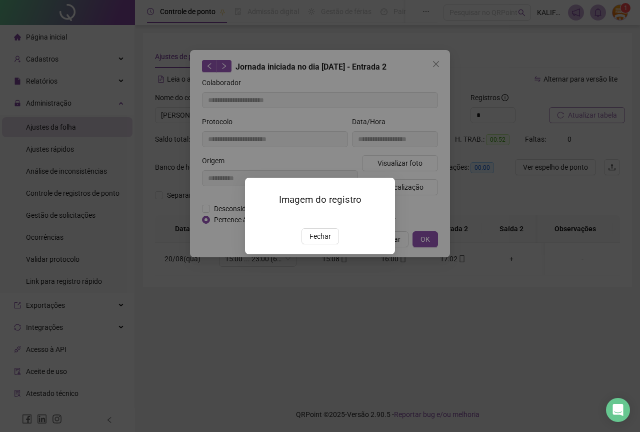
click at [325, 242] on span "Fechar" at bounding box center [321, 236] width 22 height 11
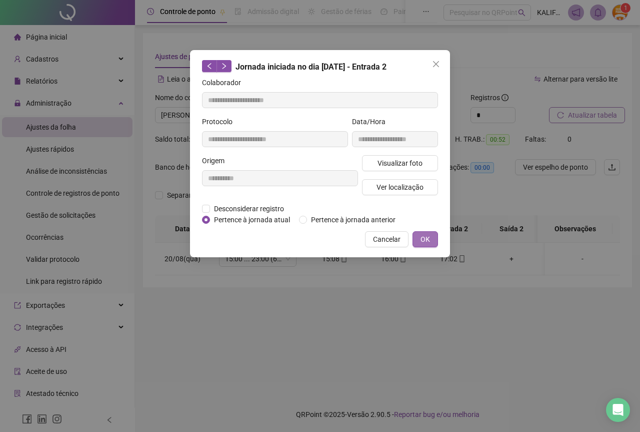
click at [422, 235] on span "OK" at bounding box center [426, 239] width 10 height 11
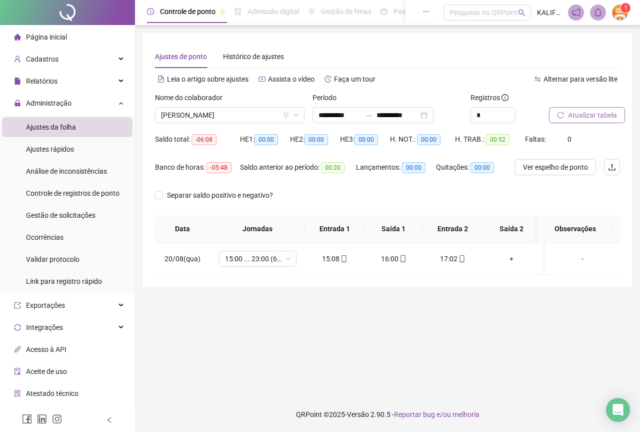
click at [211, 107] on div "Nome do colaborador" at bounding box center [230, 99] width 150 height 15
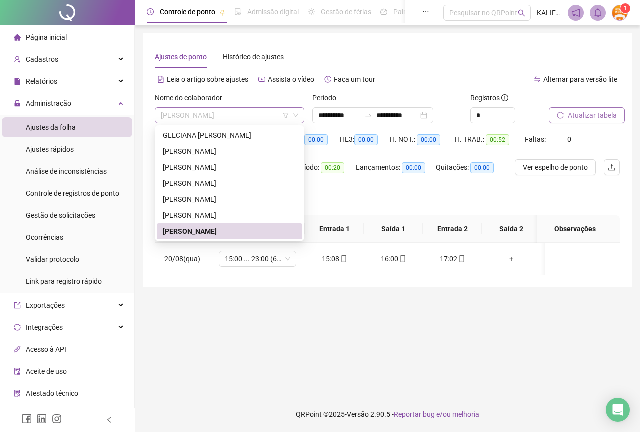
click at [211, 119] on span "[PERSON_NAME]" at bounding box center [230, 115] width 138 height 15
drag, startPoint x: 212, startPoint y: 137, endPoint x: 222, endPoint y: 141, distance: 11.1
click at [212, 138] on div "GLECIANA [PERSON_NAME]" at bounding box center [230, 135] width 134 height 11
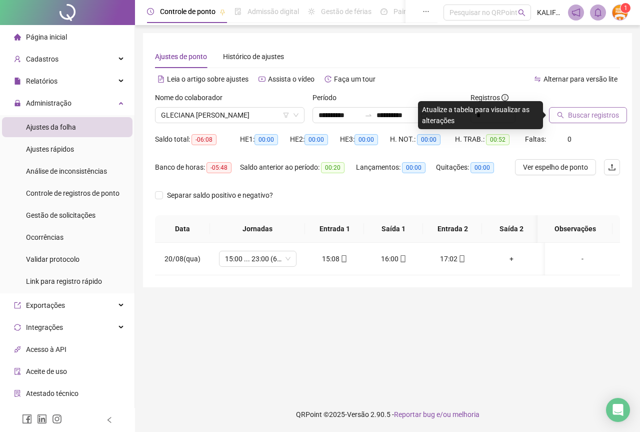
click at [572, 112] on span "Buscar registros" at bounding box center [593, 115] width 51 height 11
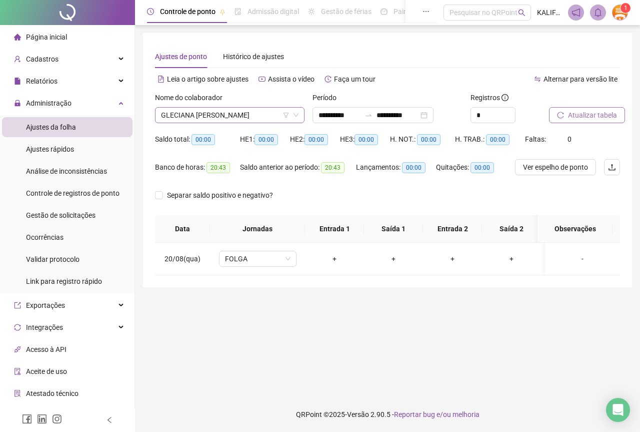
click at [245, 112] on span "GLECIANA [PERSON_NAME]" at bounding box center [230, 115] width 138 height 15
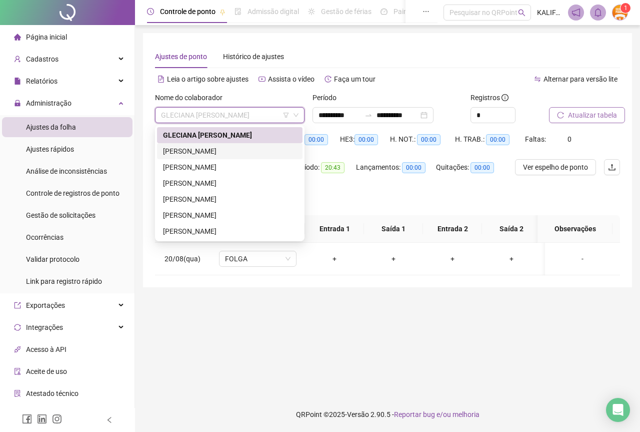
click at [219, 152] on div "[PERSON_NAME]" at bounding box center [230, 151] width 134 height 11
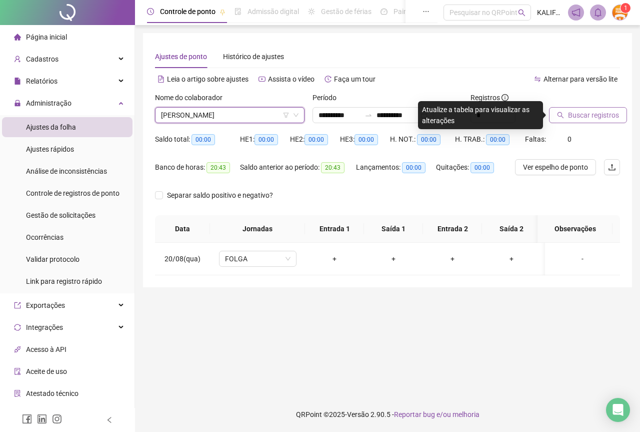
click at [582, 115] on span "Buscar registros" at bounding box center [593, 115] width 51 height 11
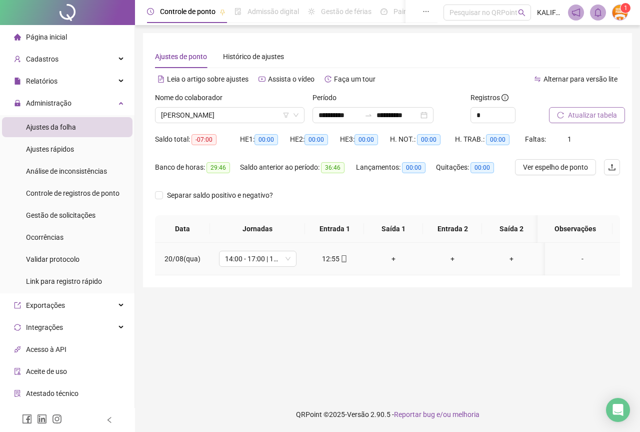
click at [347, 260] on icon "mobile" at bounding box center [344, 258] width 7 height 7
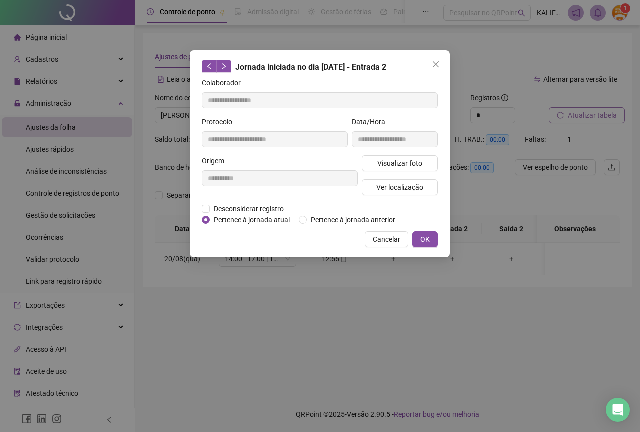
type input "**********"
click at [404, 161] on span "Visualizar foto" at bounding box center [400, 163] width 45 height 11
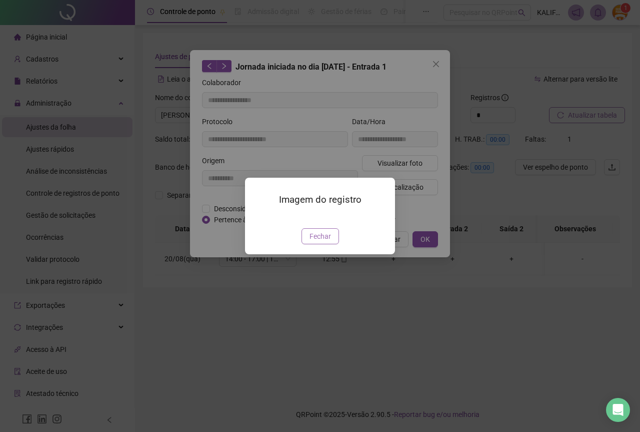
click at [328, 244] on button "Fechar" at bounding box center [321, 236] width 38 height 16
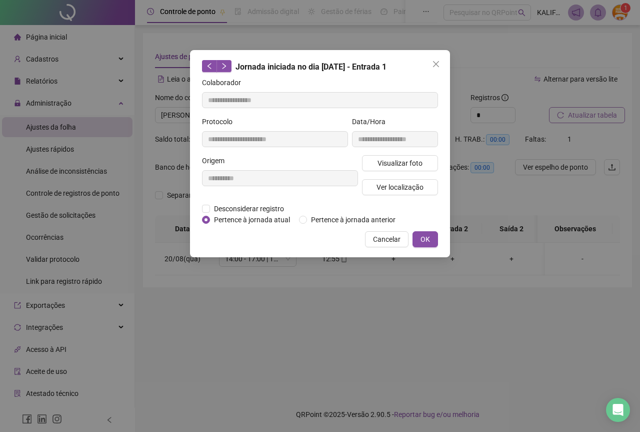
click at [433, 239] on button "OK" at bounding box center [426, 239] width 26 height 16
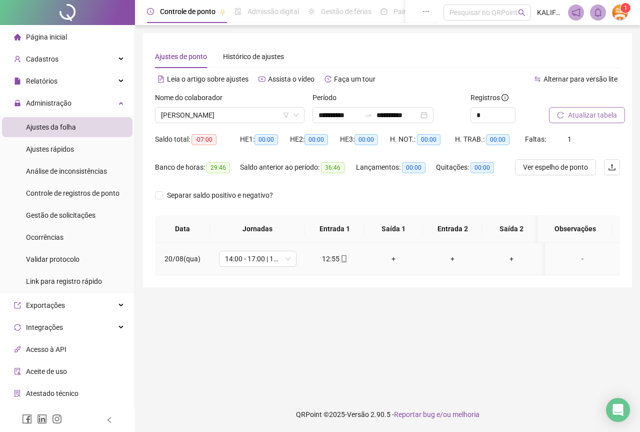
click at [390, 258] on div "+" at bounding box center [393, 258] width 43 height 11
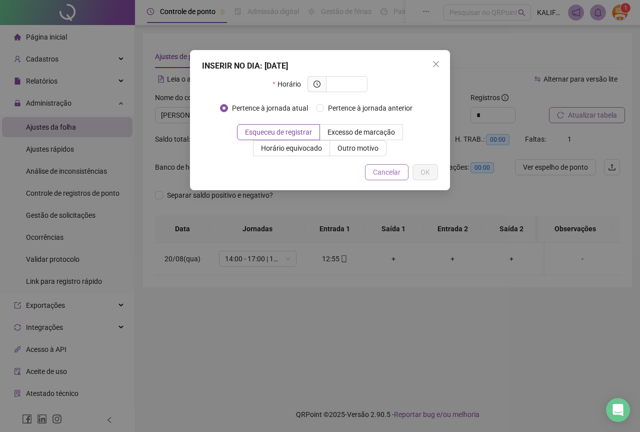
click at [402, 172] on button "Cancelar" at bounding box center [387, 172] width 44 height 16
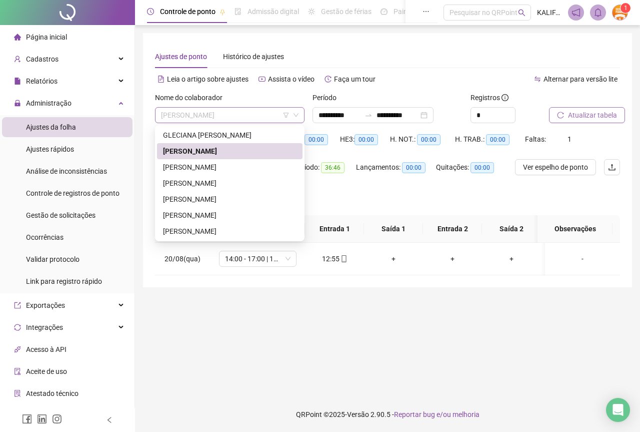
click at [247, 122] on span "[PERSON_NAME]" at bounding box center [230, 115] width 138 height 15
click at [229, 175] on div "[PERSON_NAME]" at bounding box center [230, 167] width 146 height 16
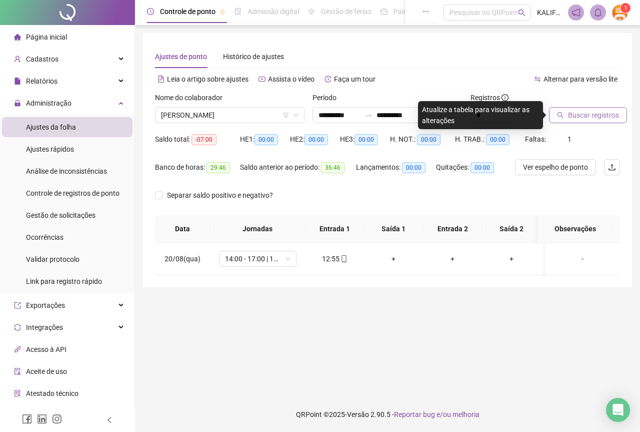
click at [576, 117] on span "Buscar registros" at bounding box center [593, 115] width 51 height 11
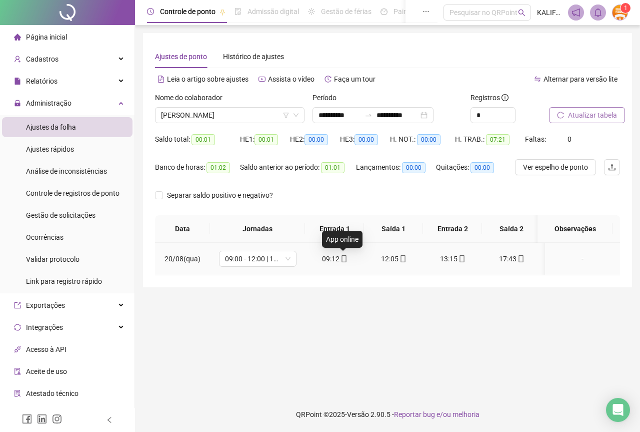
click at [343, 262] on span at bounding box center [344, 259] width 8 height 8
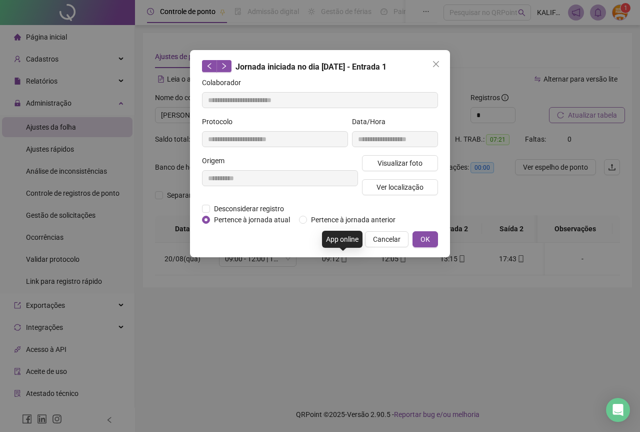
type input "**********"
click at [379, 166] on span "Visualizar foto" at bounding box center [400, 163] width 45 height 11
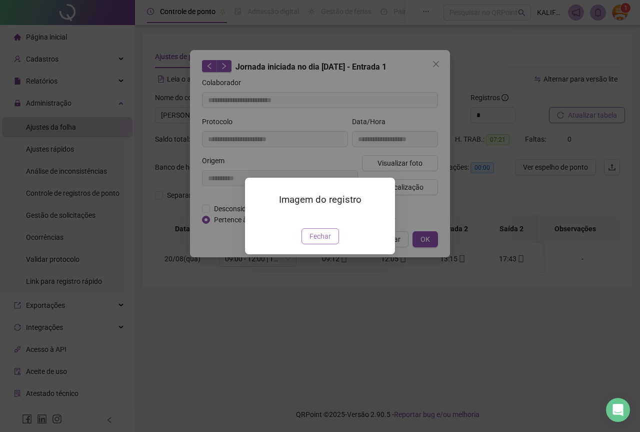
click at [313, 242] on span "Fechar" at bounding box center [321, 236] width 22 height 11
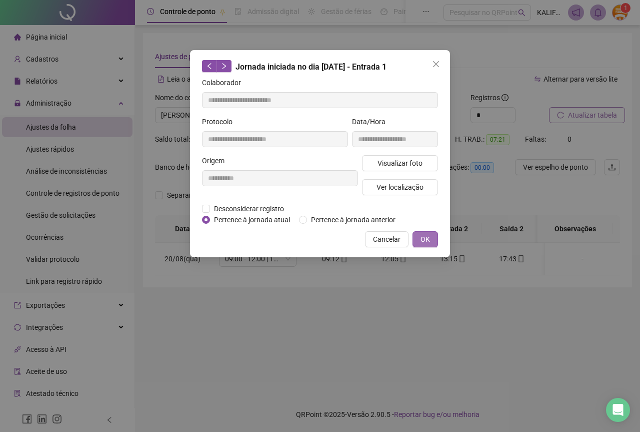
click at [415, 235] on button "OK" at bounding box center [426, 239] width 26 height 16
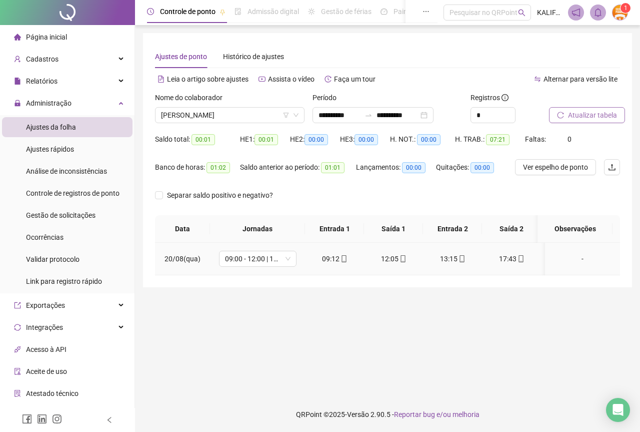
click at [397, 259] on div "12:05" at bounding box center [393, 258] width 43 height 11
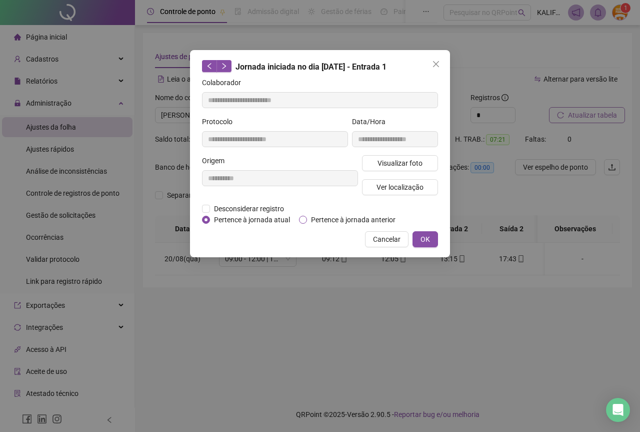
type input "**********"
click at [412, 165] on span "Visualizar foto" at bounding box center [400, 163] width 45 height 11
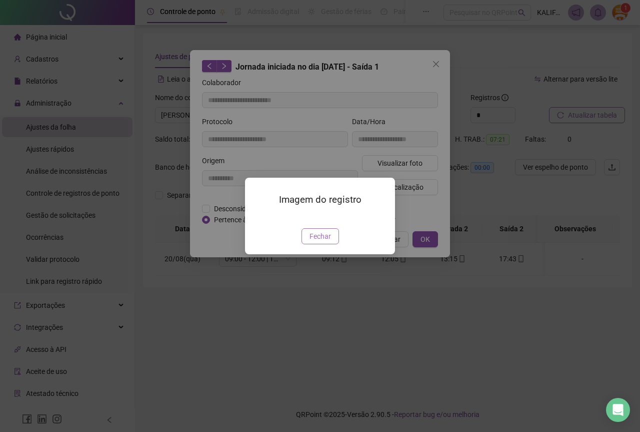
click at [328, 242] on span "Fechar" at bounding box center [321, 236] width 22 height 11
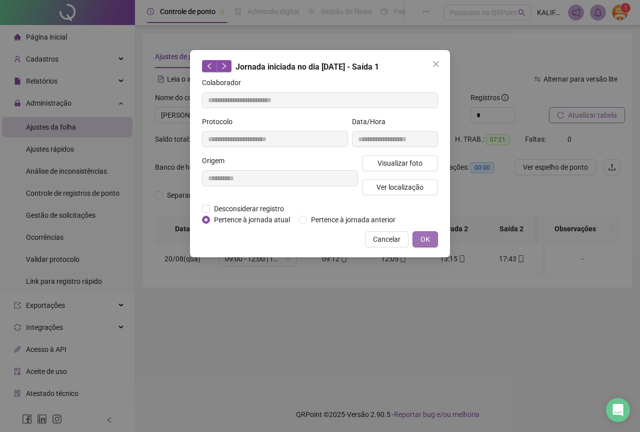
click at [434, 233] on button "OK" at bounding box center [426, 239] width 26 height 16
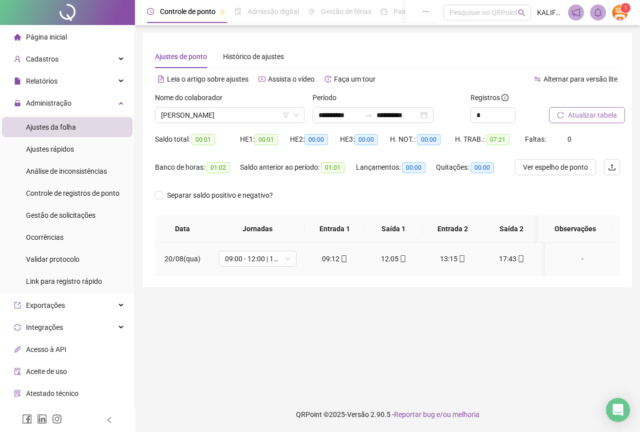
click at [455, 261] on div "13:15" at bounding box center [452, 258] width 43 height 11
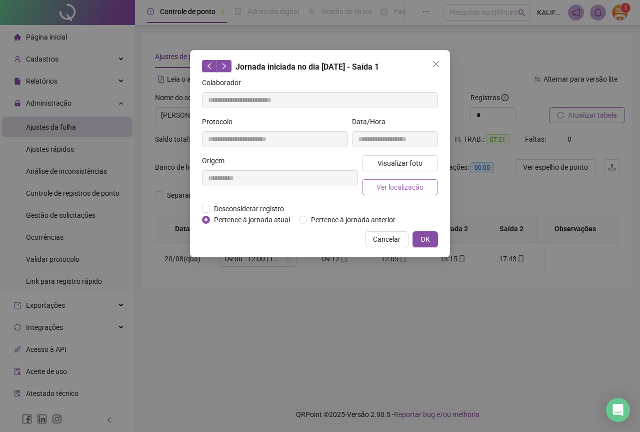
type input "**********"
click at [401, 164] on span "Visualizar foto" at bounding box center [400, 163] width 45 height 11
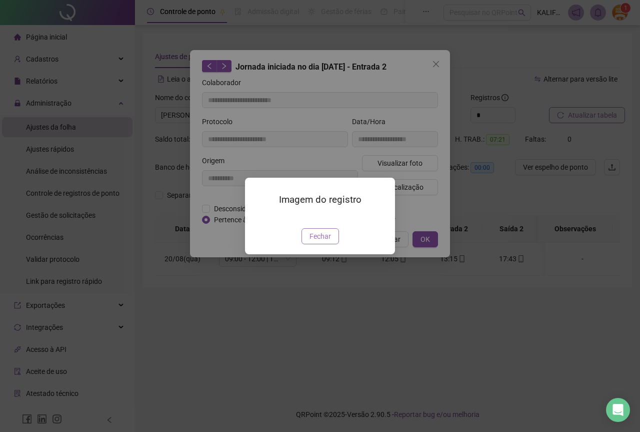
click at [319, 242] on span "Fechar" at bounding box center [321, 236] width 22 height 11
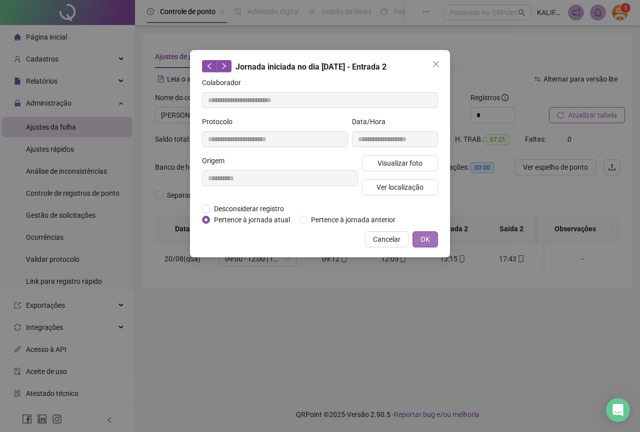
click at [428, 239] on span "OK" at bounding box center [426, 239] width 10 height 11
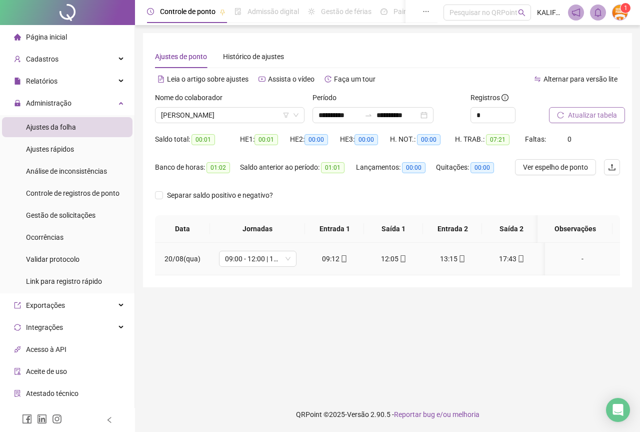
click at [512, 257] on div "17:43" at bounding box center [511, 258] width 43 height 11
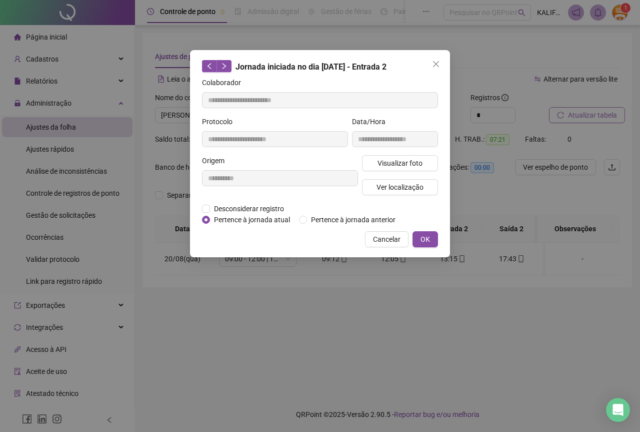
type input "**********"
click at [433, 166] on button "Visualizar foto" at bounding box center [400, 163] width 76 height 16
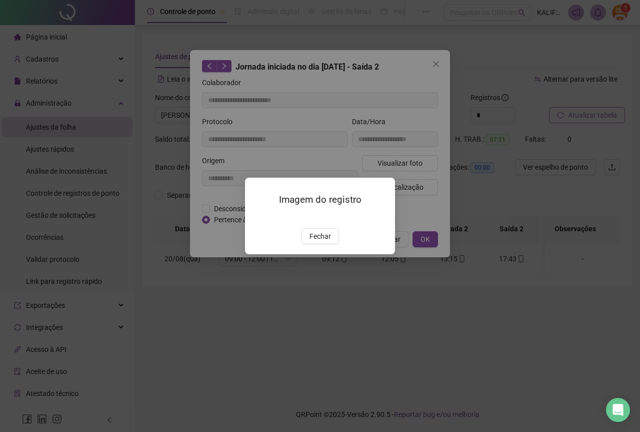
click at [314, 254] on div "Imagem do registro Fechar" at bounding box center [320, 216] width 150 height 77
click at [315, 242] on span "Fechar" at bounding box center [321, 236] width 22 height 11
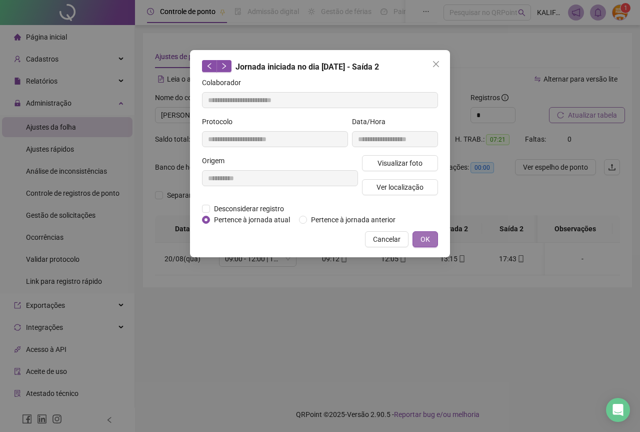
click at [426, 240] on span "OK" at bounding box center [426, 239] width 10 height 11
